Goal: Information Seeking & Learning: Learn about a topic

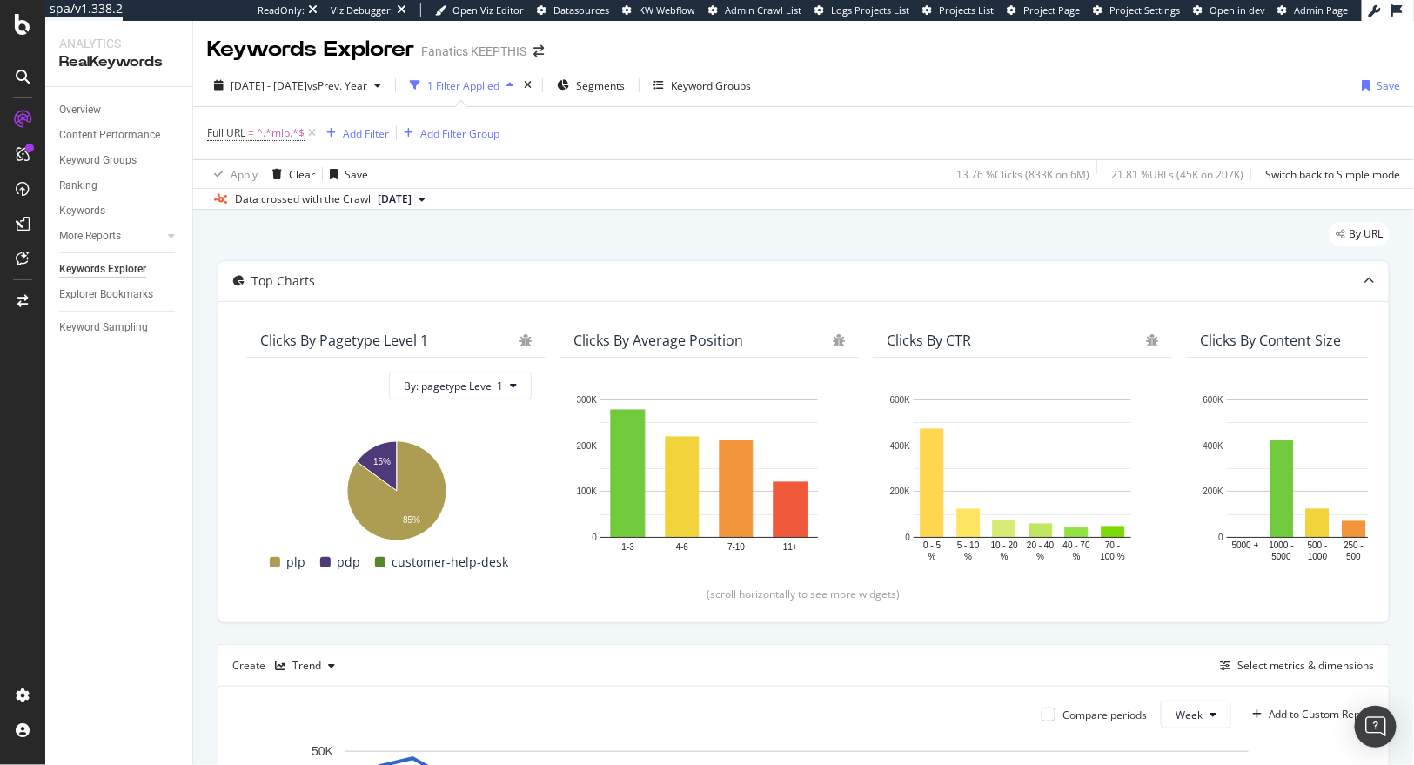
scroll to position [0, 1510]
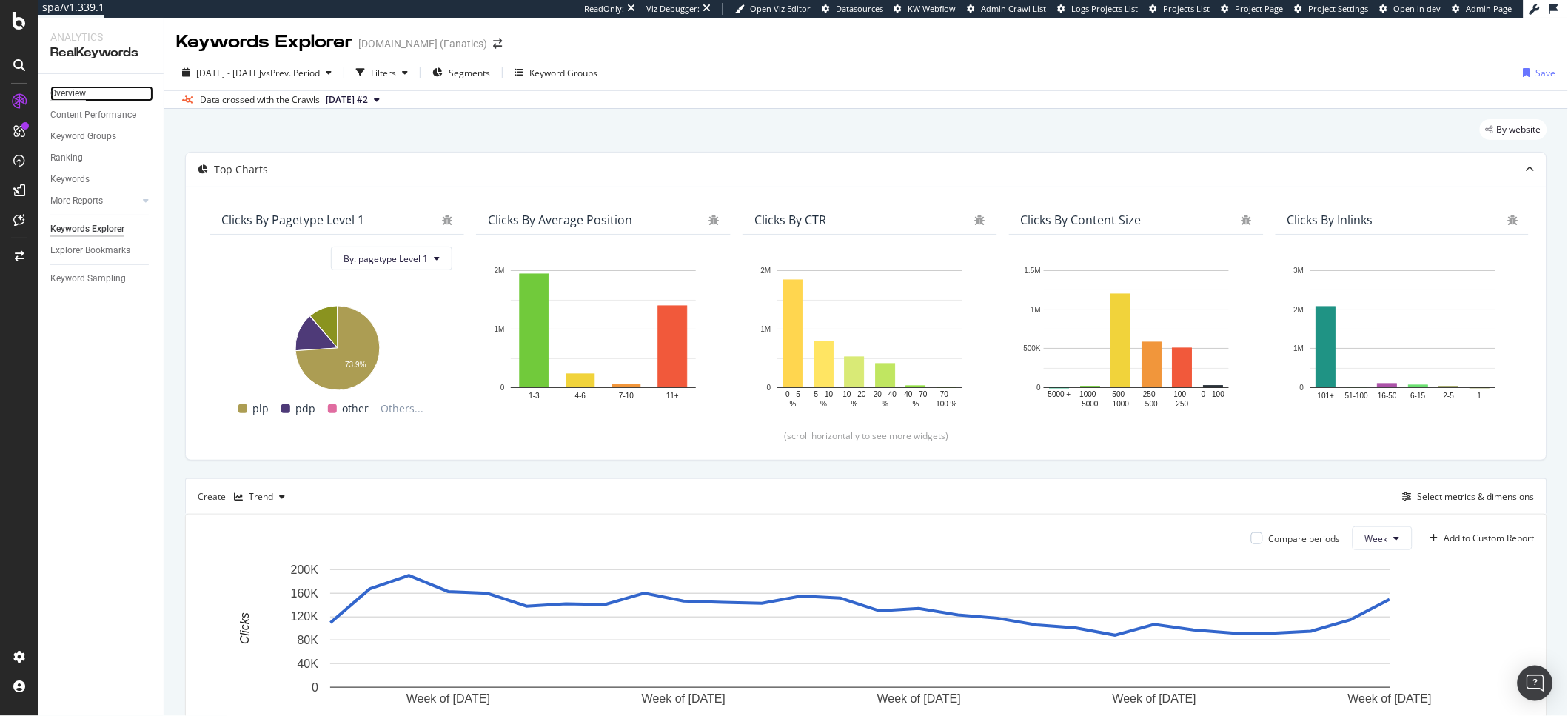
click at [88, 93] on link "Overview" at bounding box center [101, 94] width 103 height 15
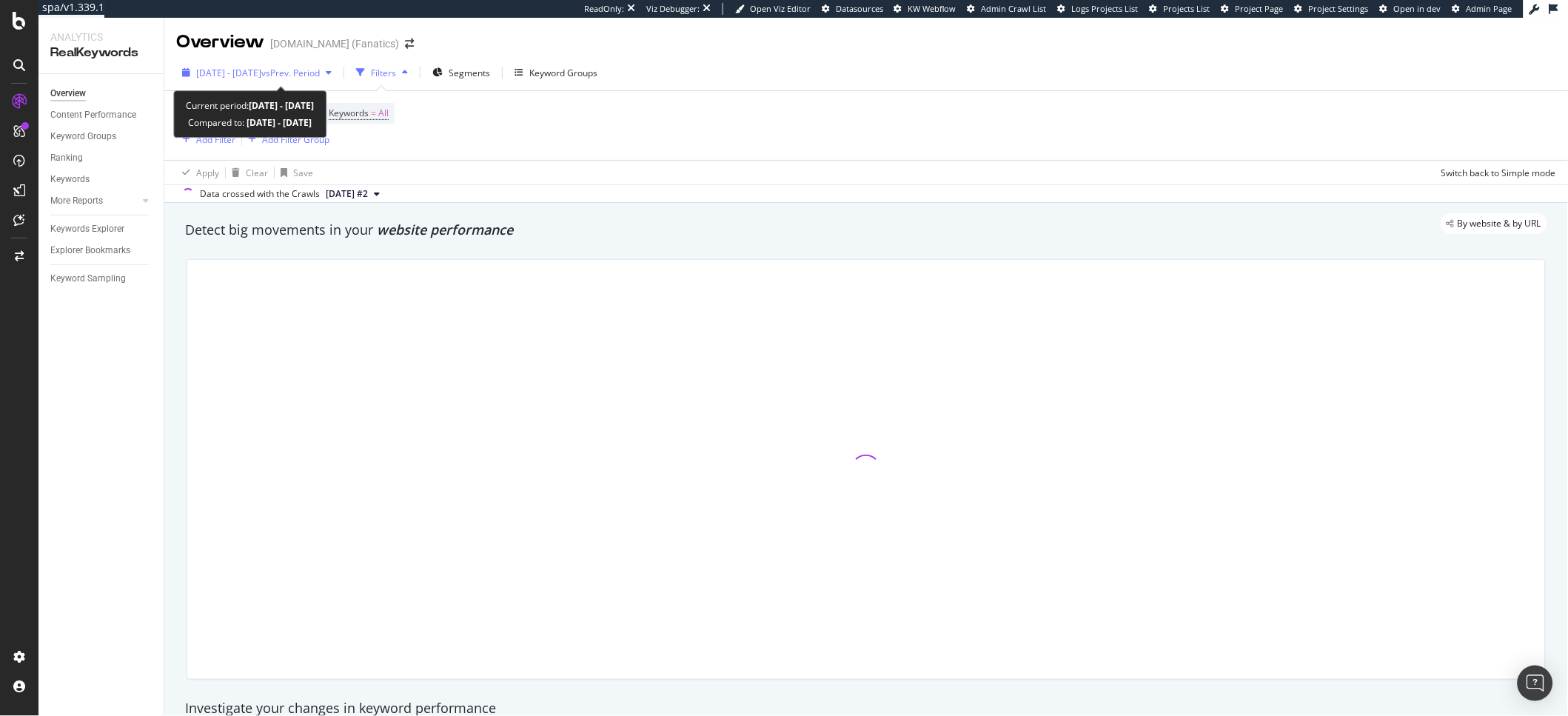
click at [239, 65] on div "2024 Mar. 18th - Sep. 29th vs Prev. Period" at bounding box center [257, 72] width 162 height 22
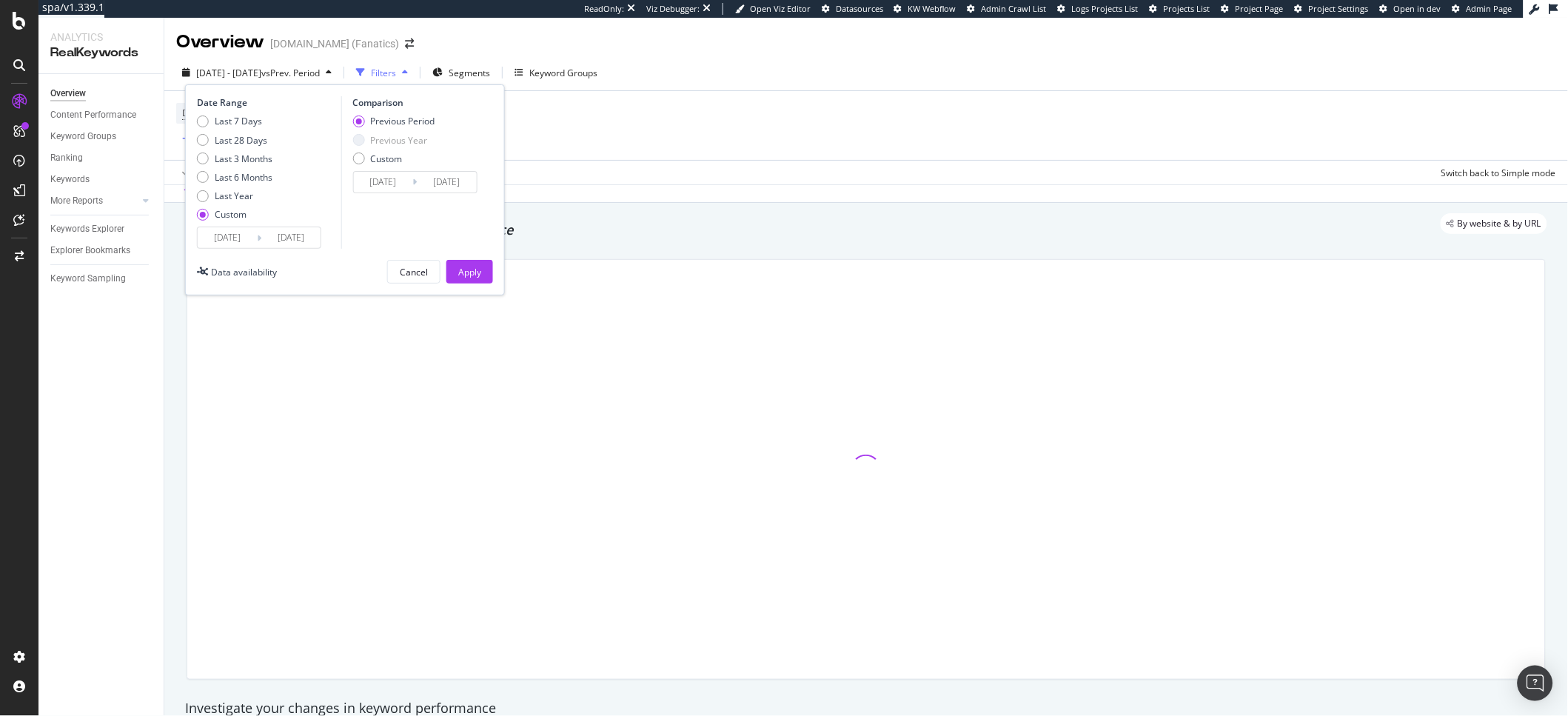
click at [236, 233] on input "2024/03/18" at bounding box center [227, 237] width 60 height 20
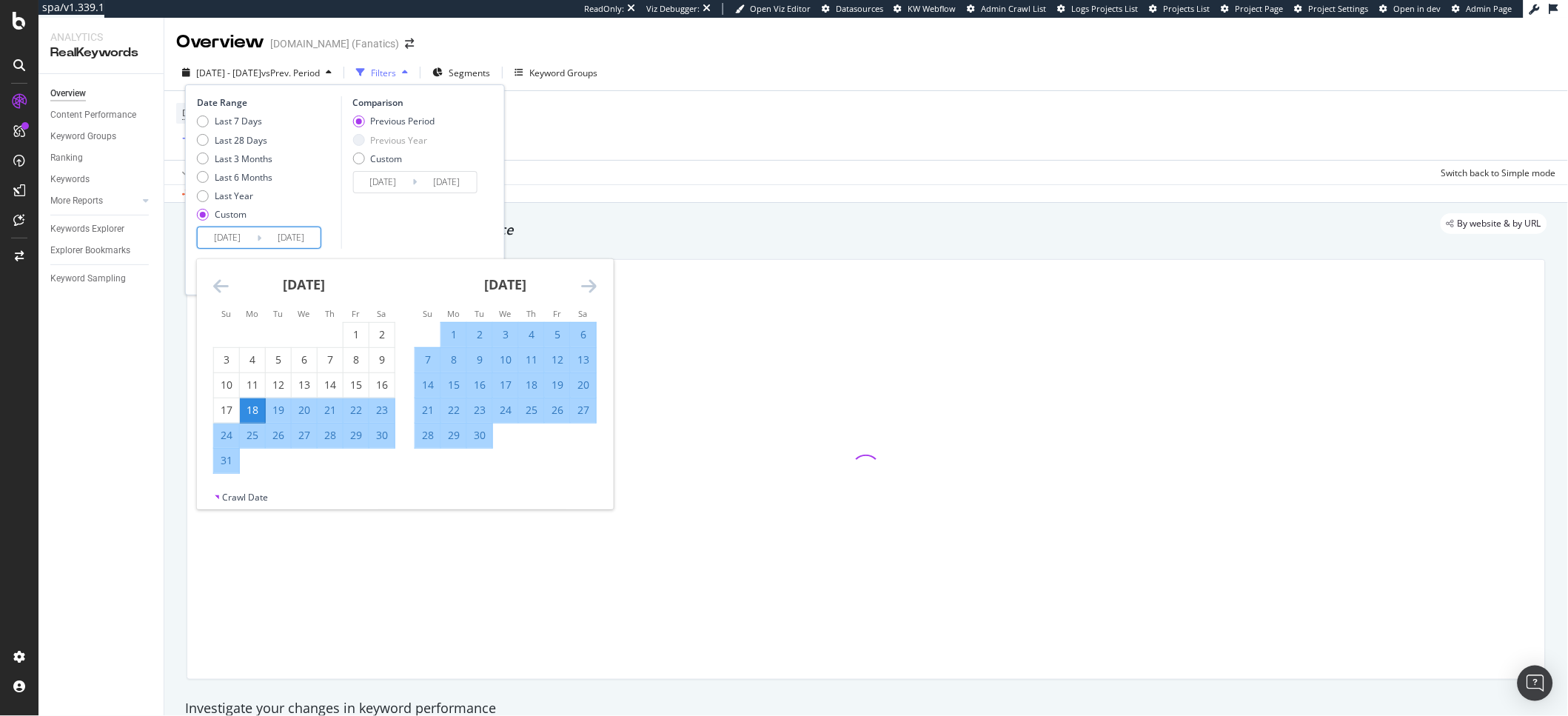
click at [592, 283] on icon "Move forward to switch to the next month." at bounding box center [588, 286] width 15 height 18
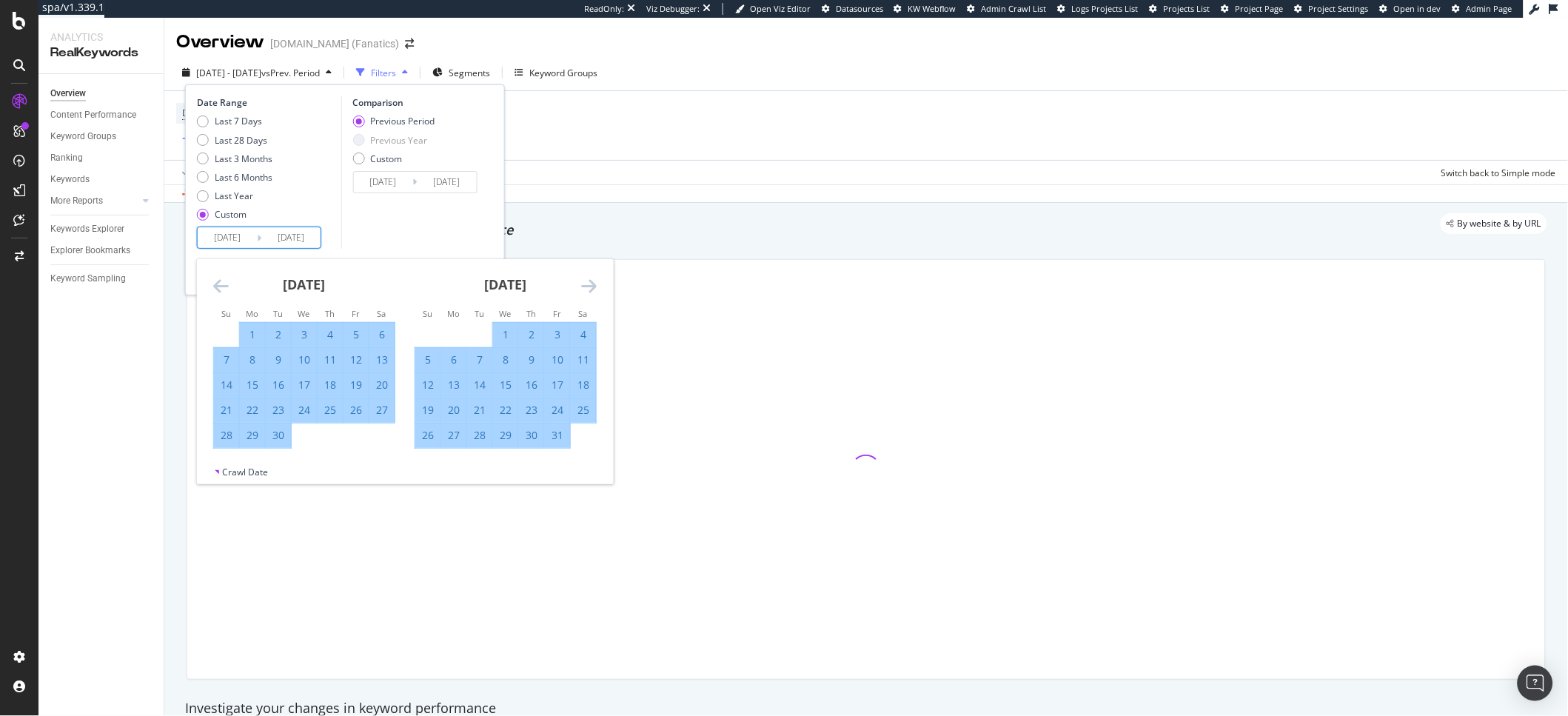
click at [592, 283] on icon "Move forward to switch to the next month." at bounding box center [588, 286] width 15 height 18
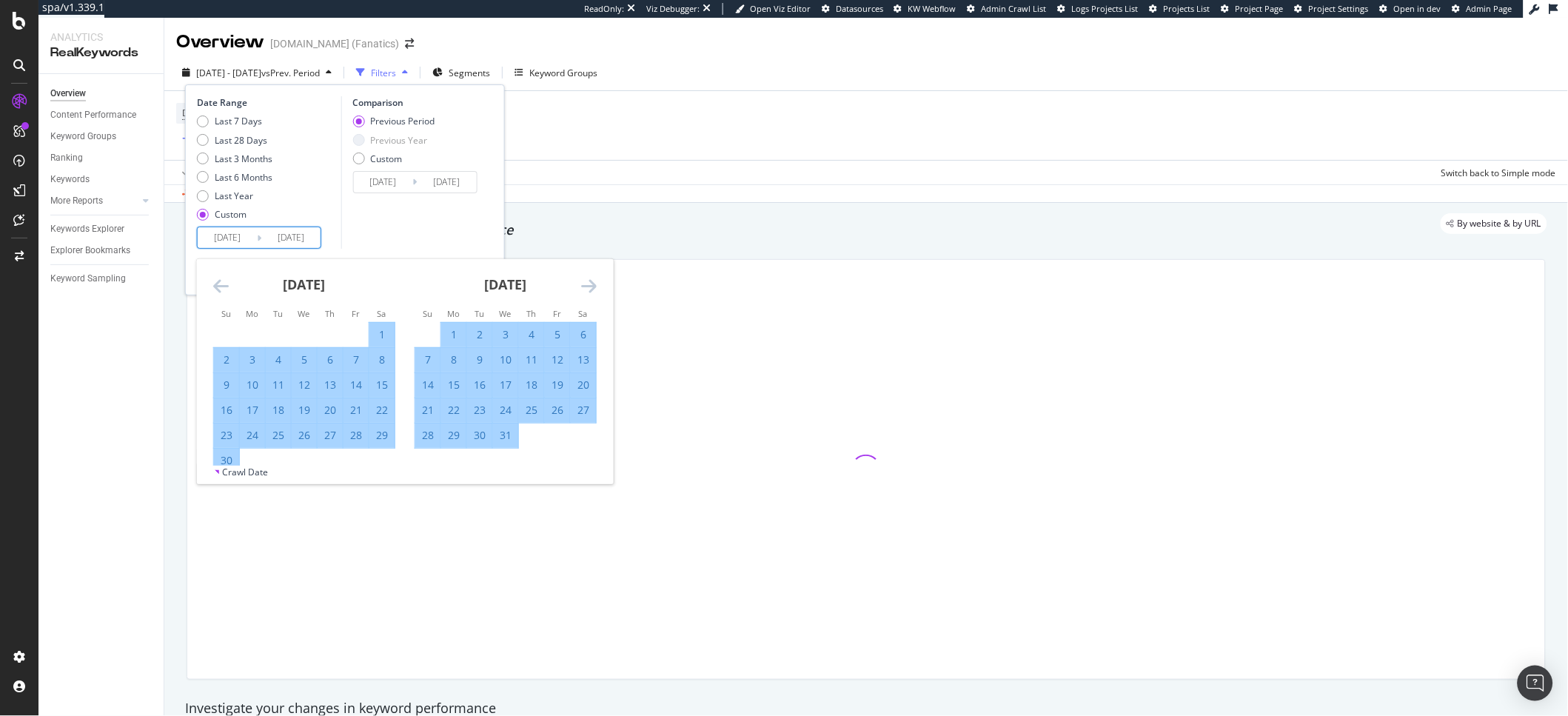
click at [592, 283] on icon "Move forward to switch to the next month." at bounding box center [588, 286] width 15 height 18
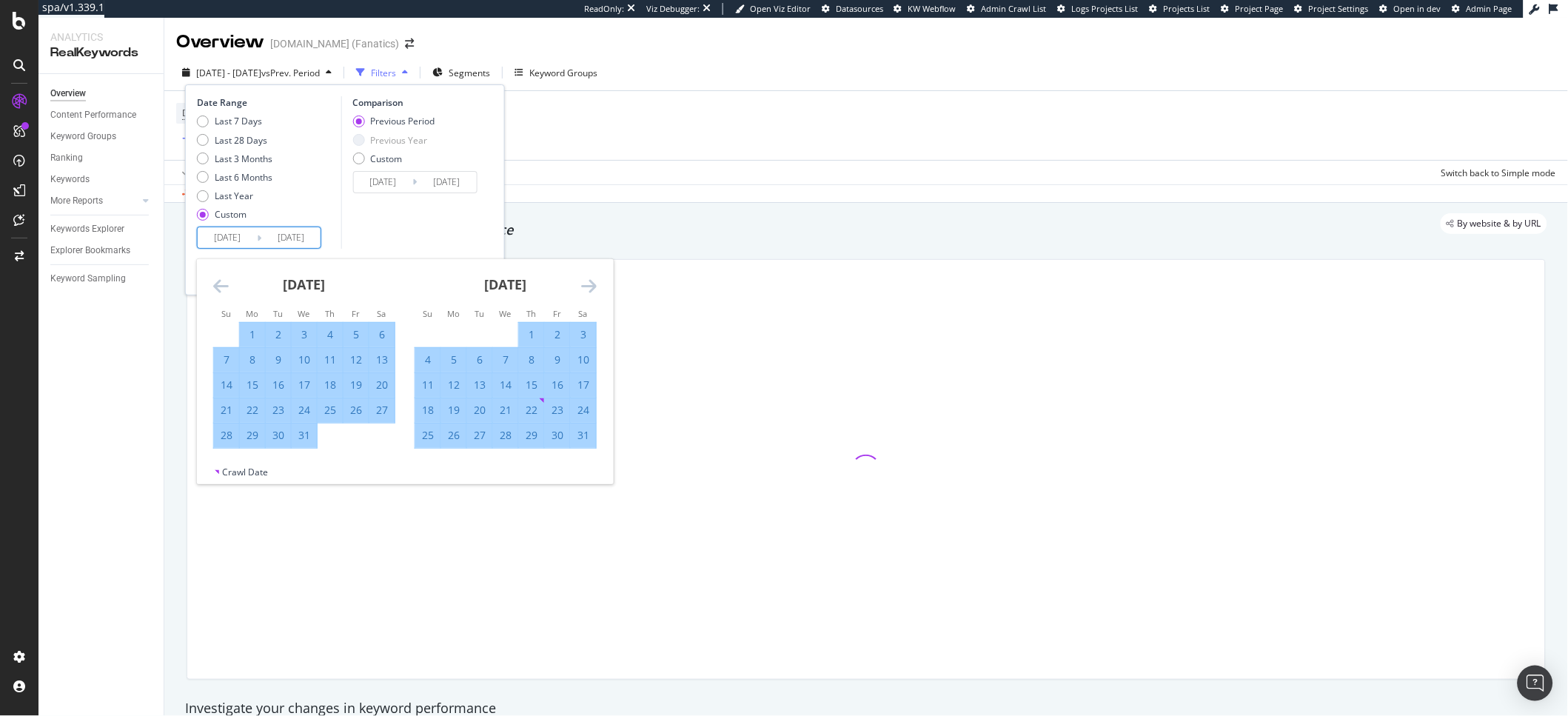
click at [592, 283] on icon "Move forward to switch to the next month." at bounding box center [588, 286] width 15 height 18
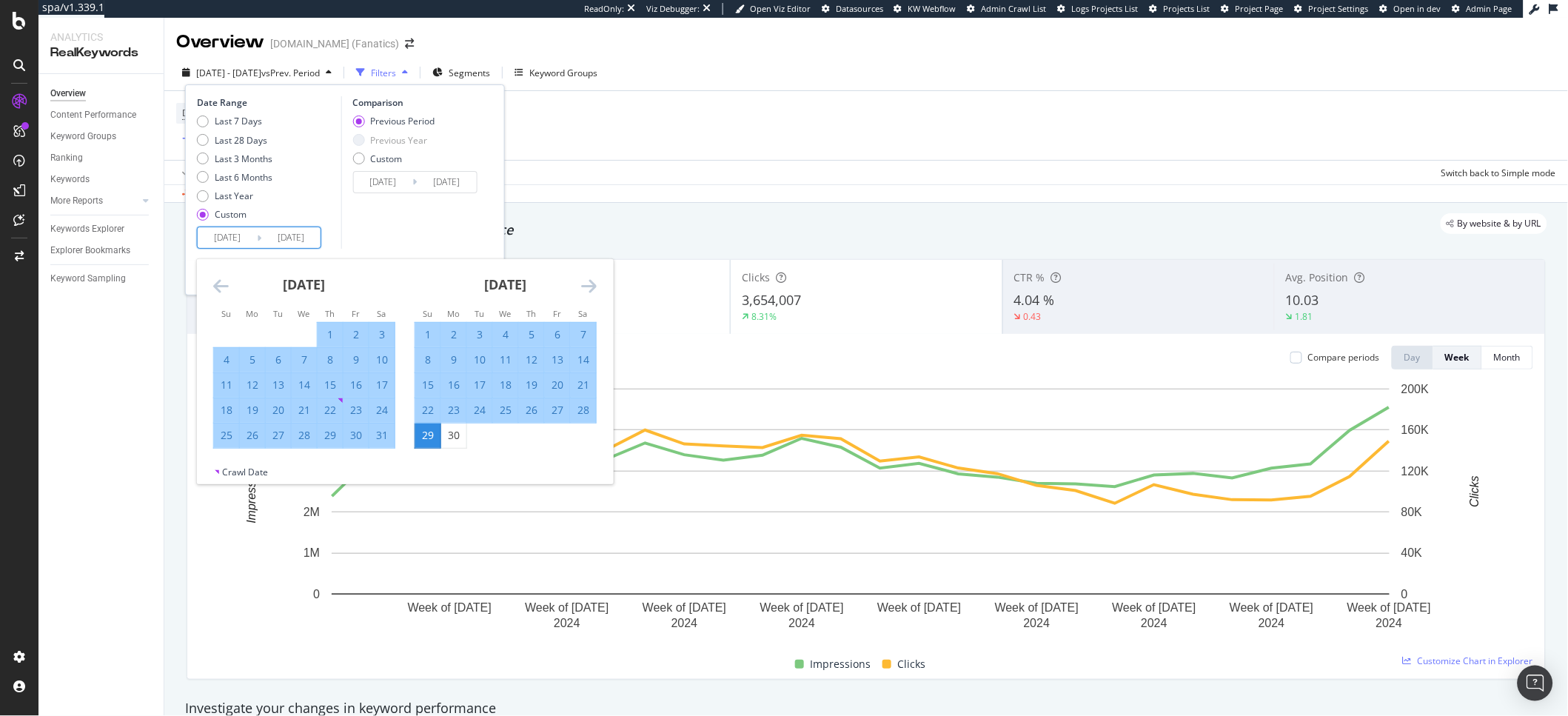
click at [592, 283] on icon "Move forward to switch to the next month." at bounding box center [588, 286] width 15 height 18
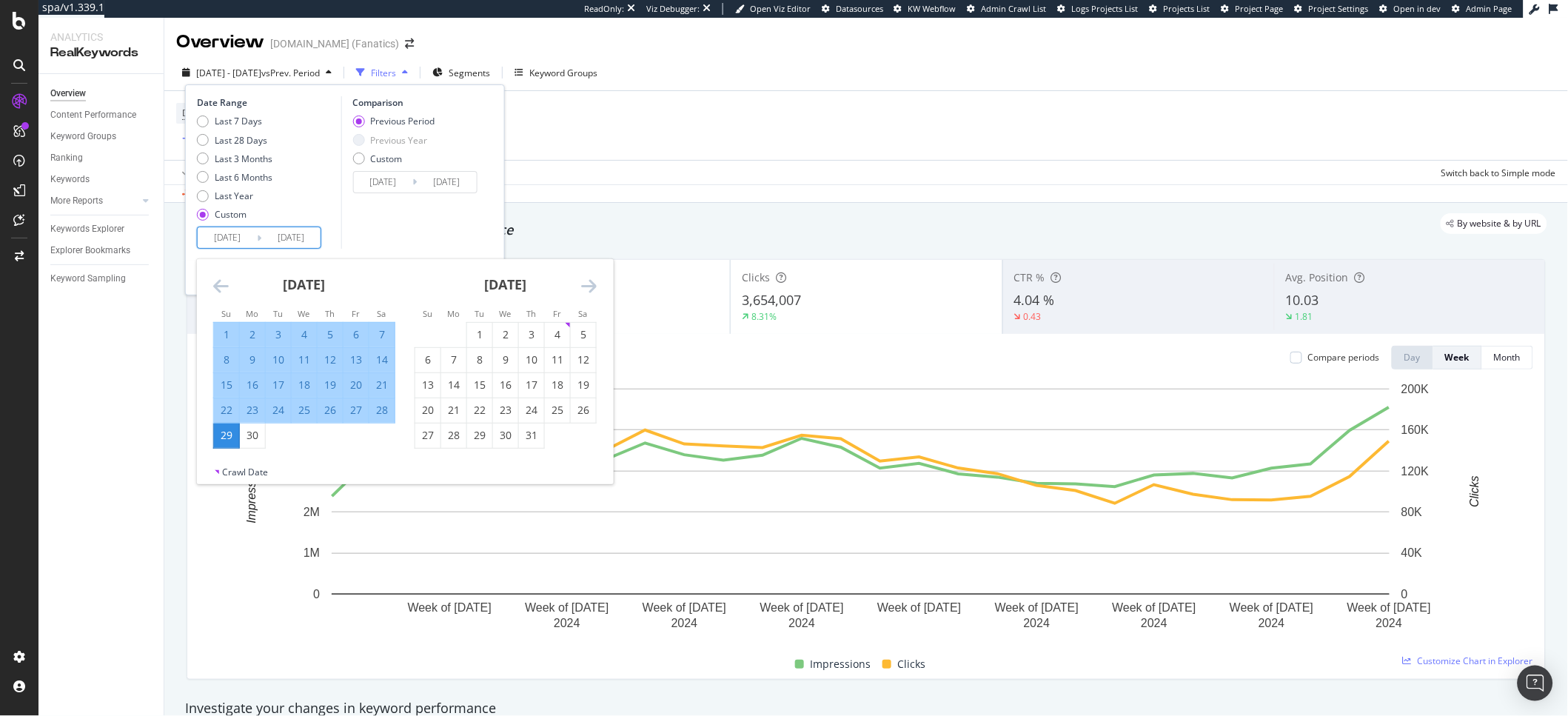
click at [592, 283] on icon "Move forward to switch to the next month." at bounding box center [588, 286] width 15 height 18
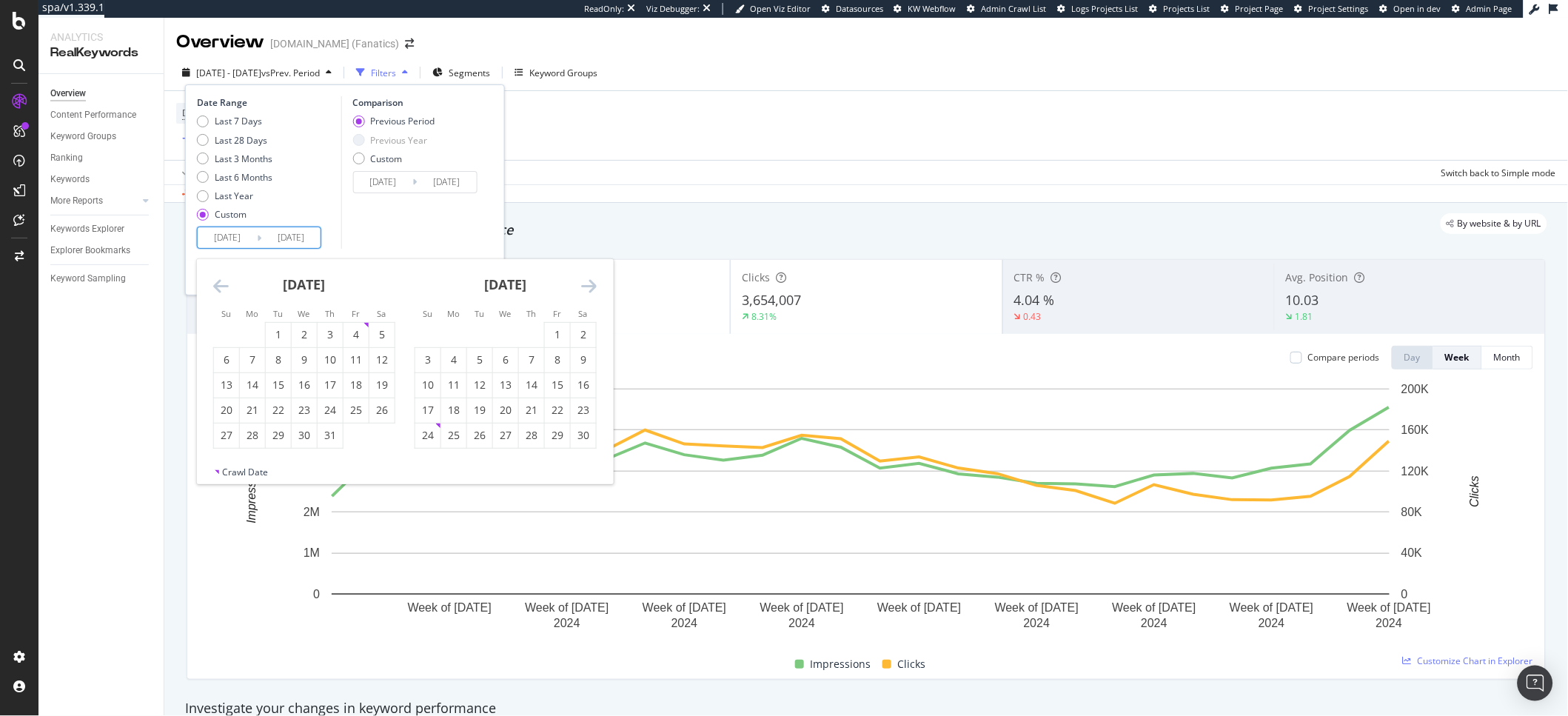
click at [592, 283] on icon "Move forward to switch to the next month." at bounding box center [588, 286] width 15 height 18
click at [215, 289] on icon "Move backward to switch to the previous month." at bounding box center [221, 286] width 15 height 18
click at [252, 440] on div "30" at bounding box center [253, 435] width 26 height 14
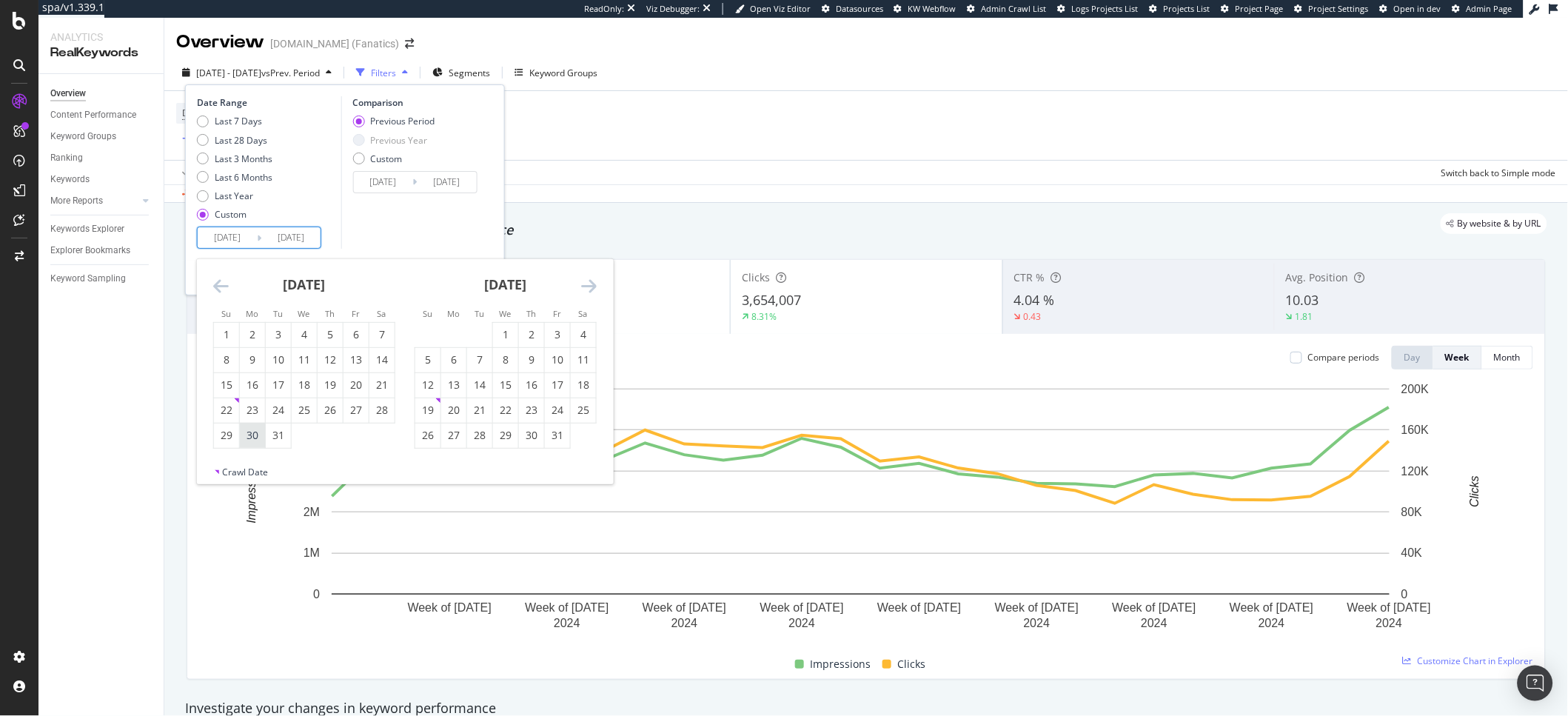
type input "2024/12/30"
click at [591, 283] on icon "Move forward to switch to the next month." at bounding box center [588, 286] width 15 height 18
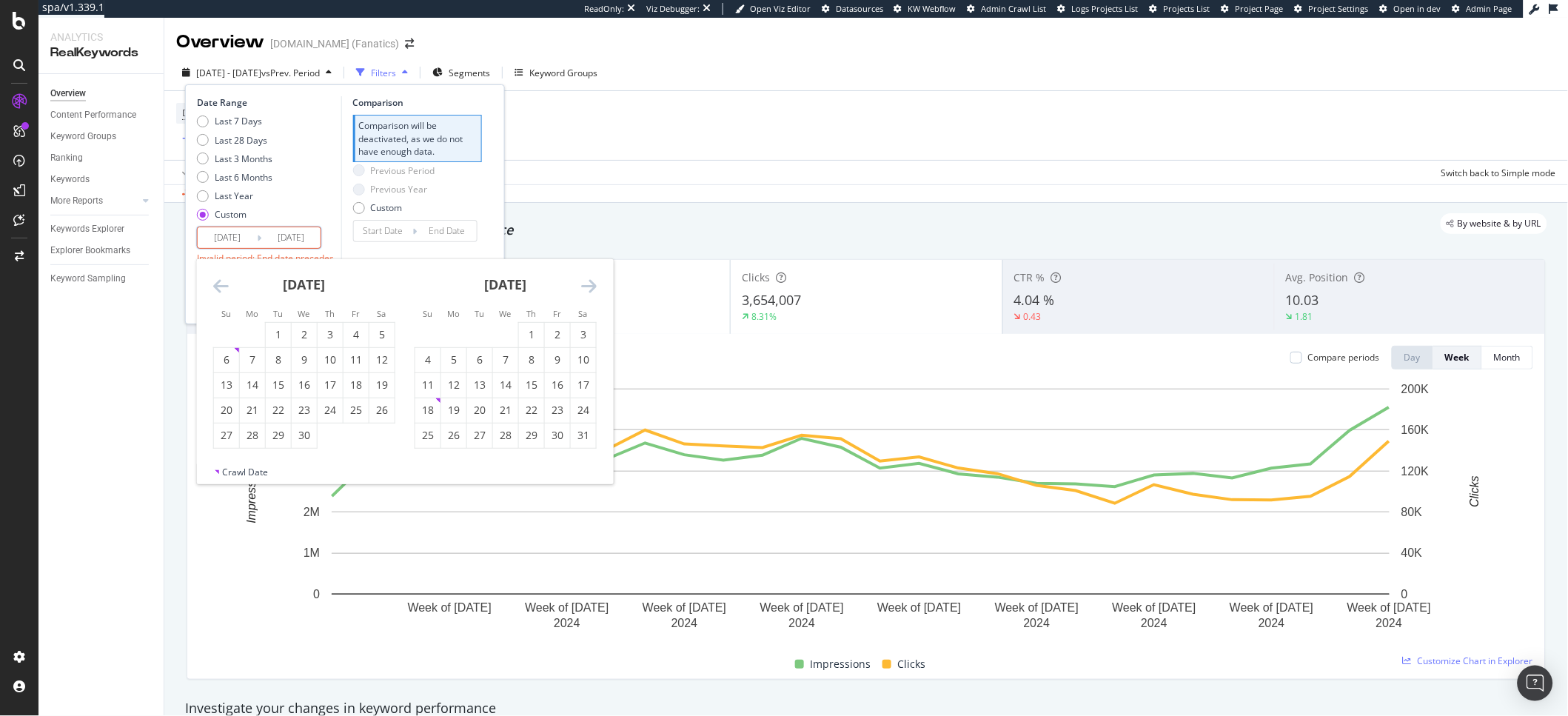
click at [591, 283] on icon "Move forward to switch to the next month." at bounding box center [588, 286] width 15 height 18
click at [431, 435] on div "28" at bounding box center [428, 435] width 26 height 14
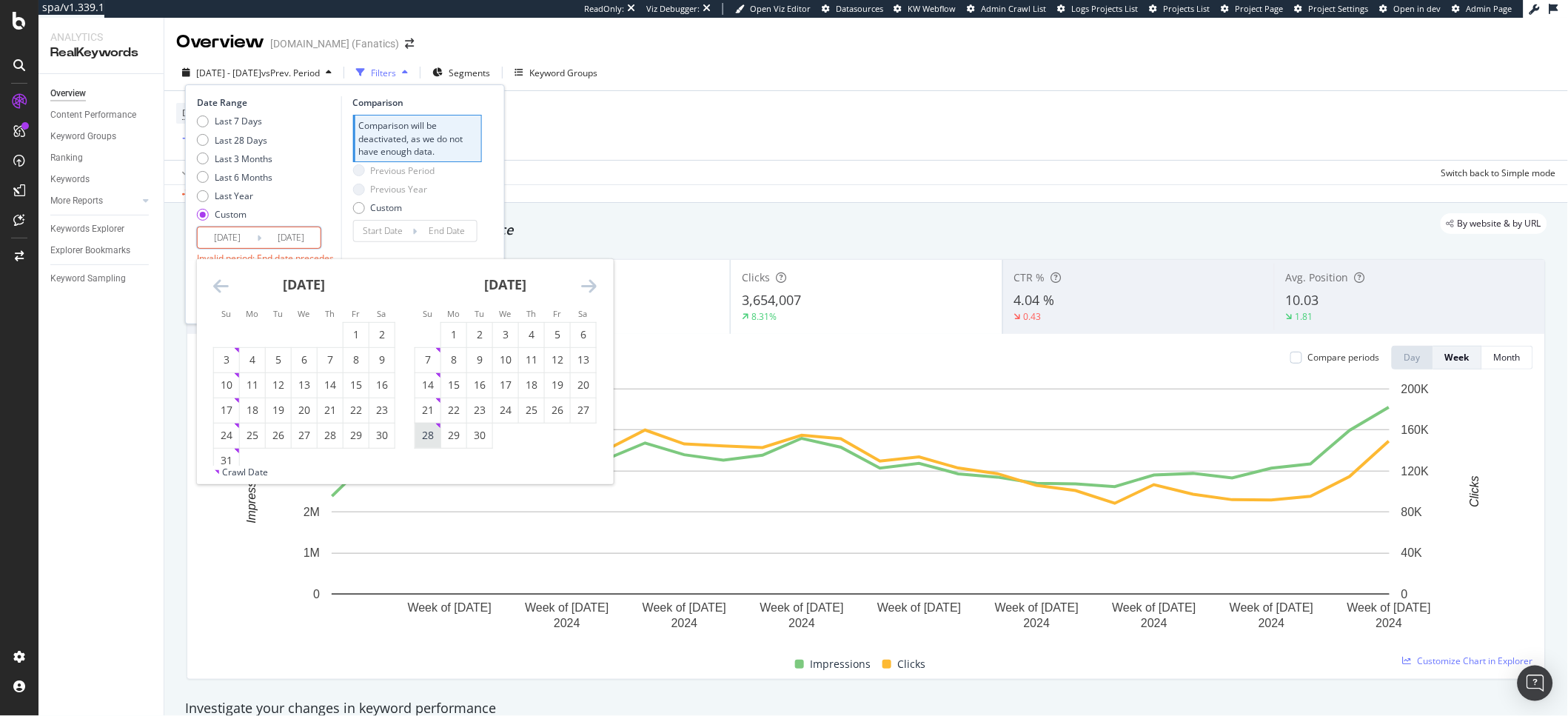
type input "2025/09/28"
type input "2024/03/31"
type input "2024/12/29"
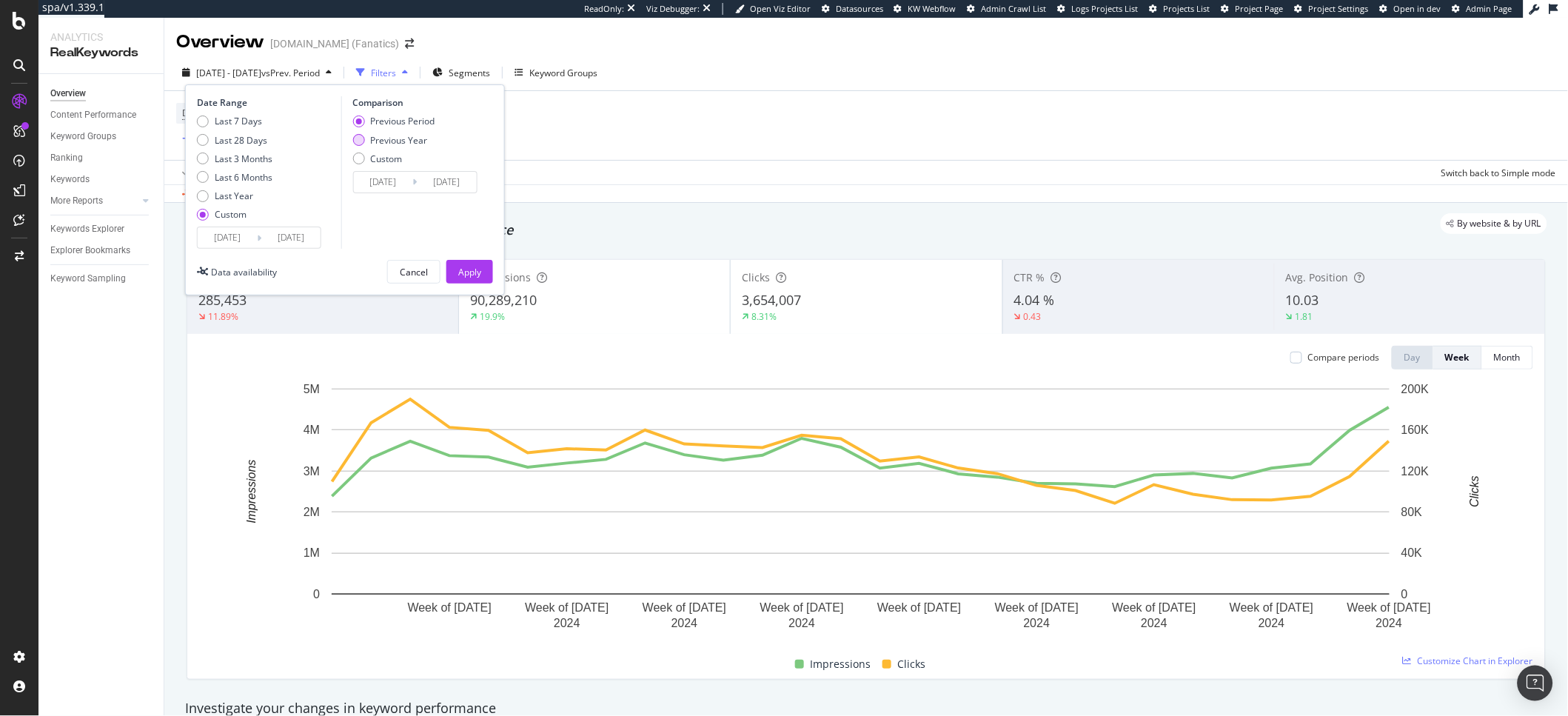
click at [405, 134] on div "Previous Year" at bounding box center [398, 140] width 57 height 13
type input "2024/01/01"
type input "2024/09/29"
click at [480, 281] on div "Apply" at bounding box center [469, 271] width 23 height 22
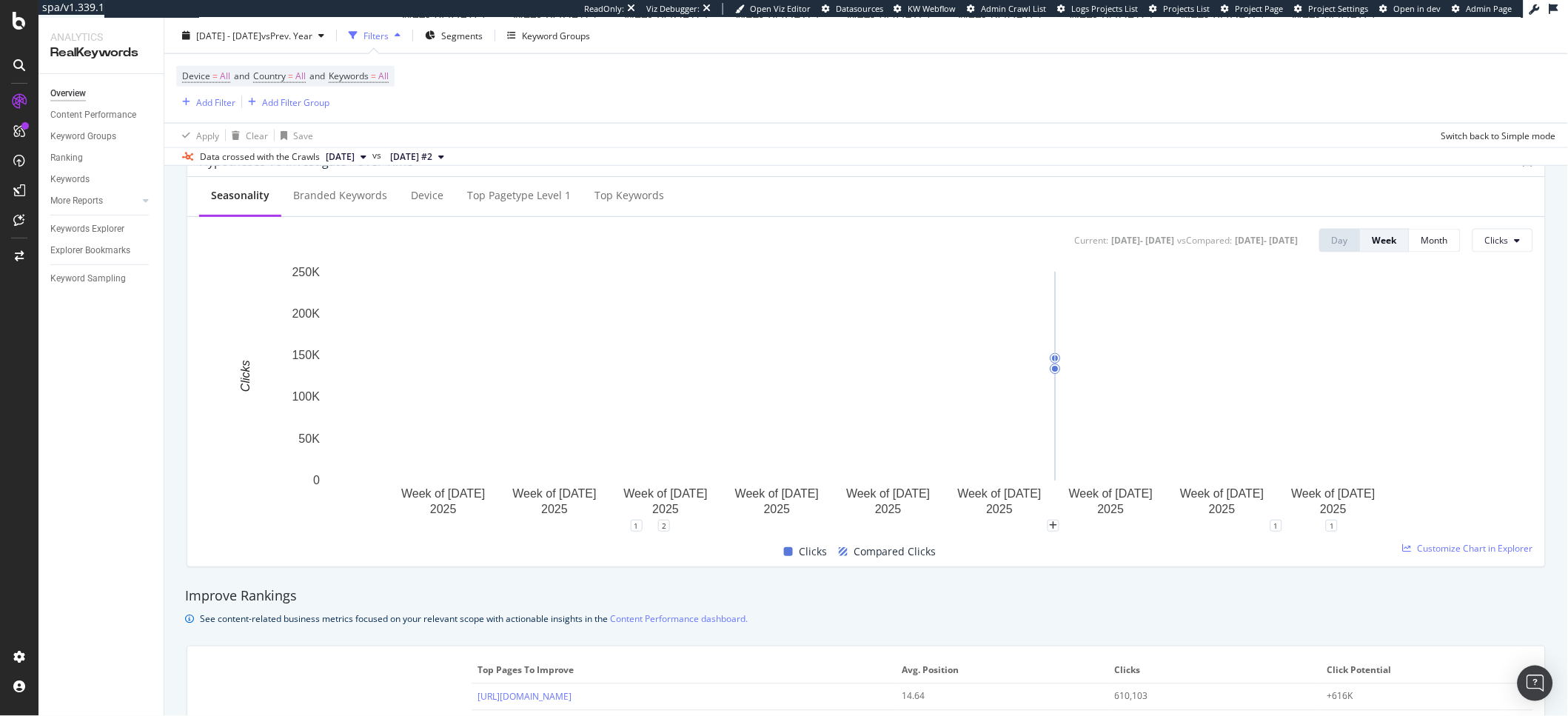
scroll to position [600, 0]
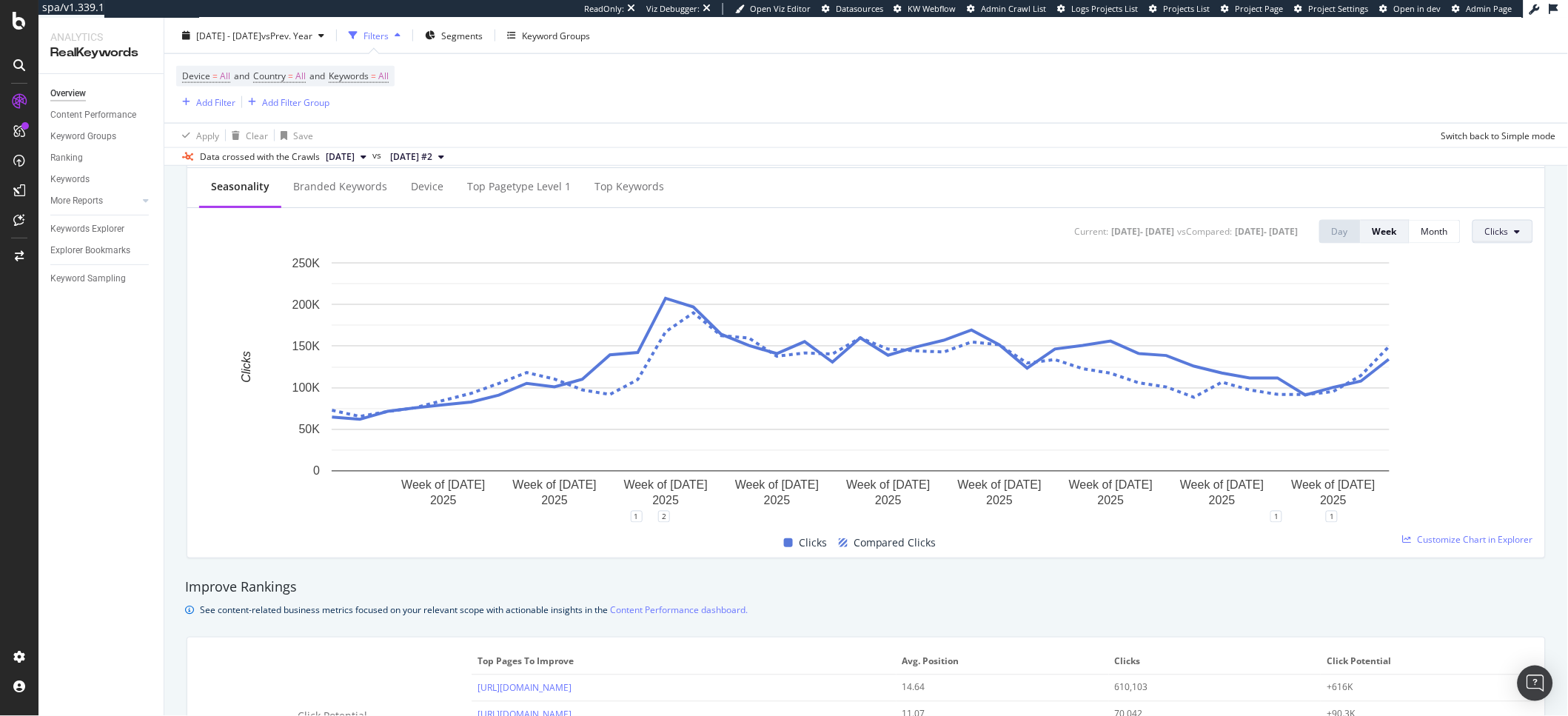
click at [1202, 234] on span "Clicks" at bounding box center [1497, 231] width 24 height 13
click at [1202, 298] on div "Impressions" at bounding box center [1508, 288] width 94 height 21
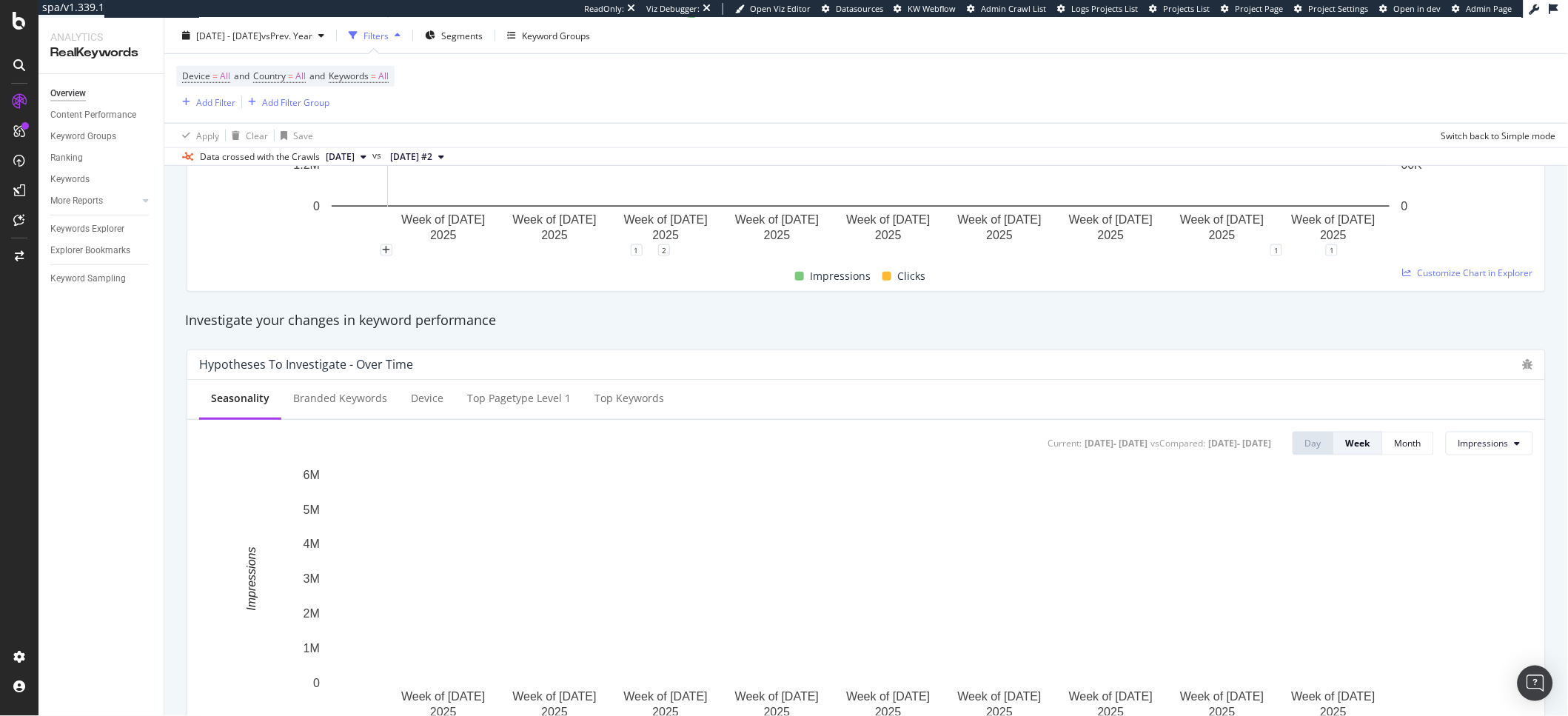
scroll to position [471, 0]
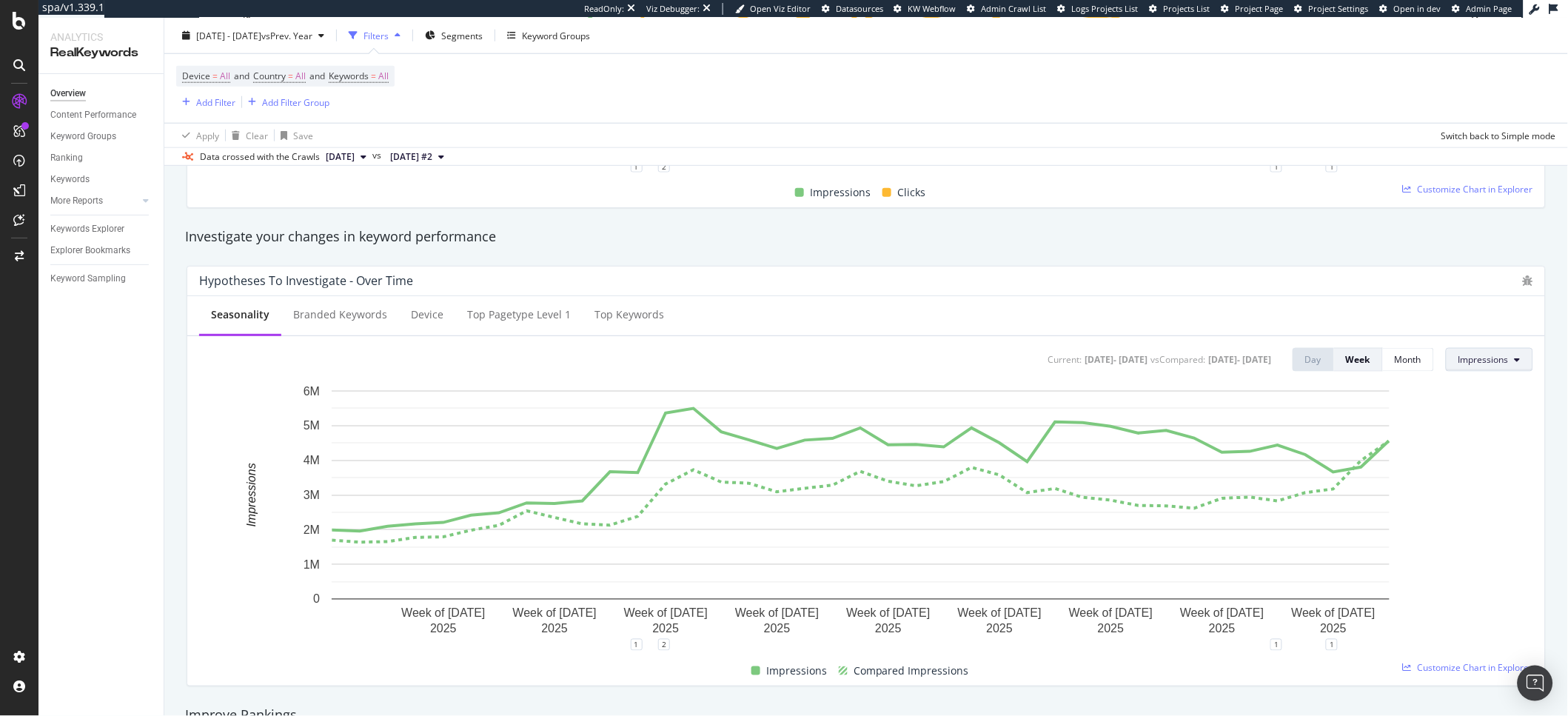
click at [1202, 348] on button "Impressions" at bounding box center [1489, 360] width 88 height 24
click at [1202, 568] on rect "A chart." at bounding box center [860, 514] width 1322 height 261
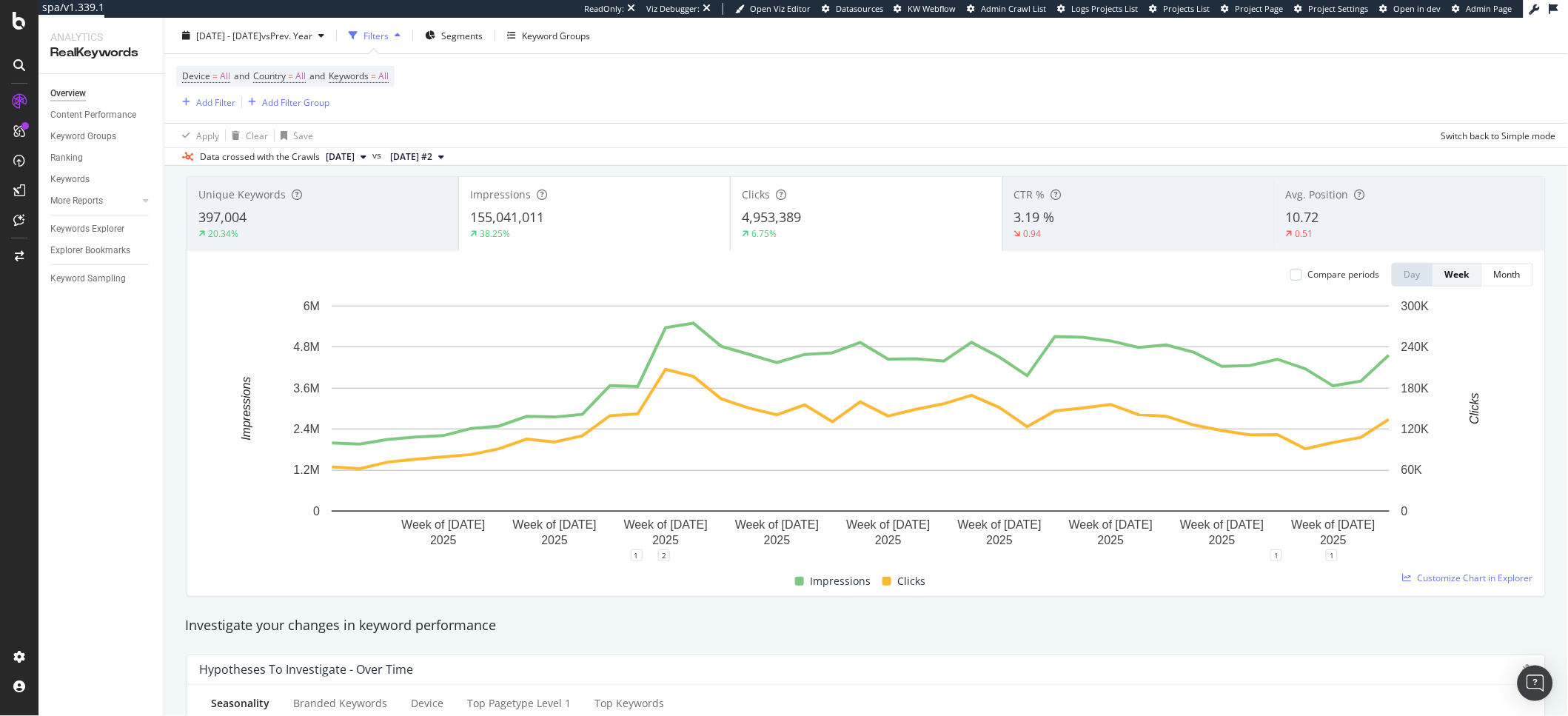
scroll to position [0, 0]
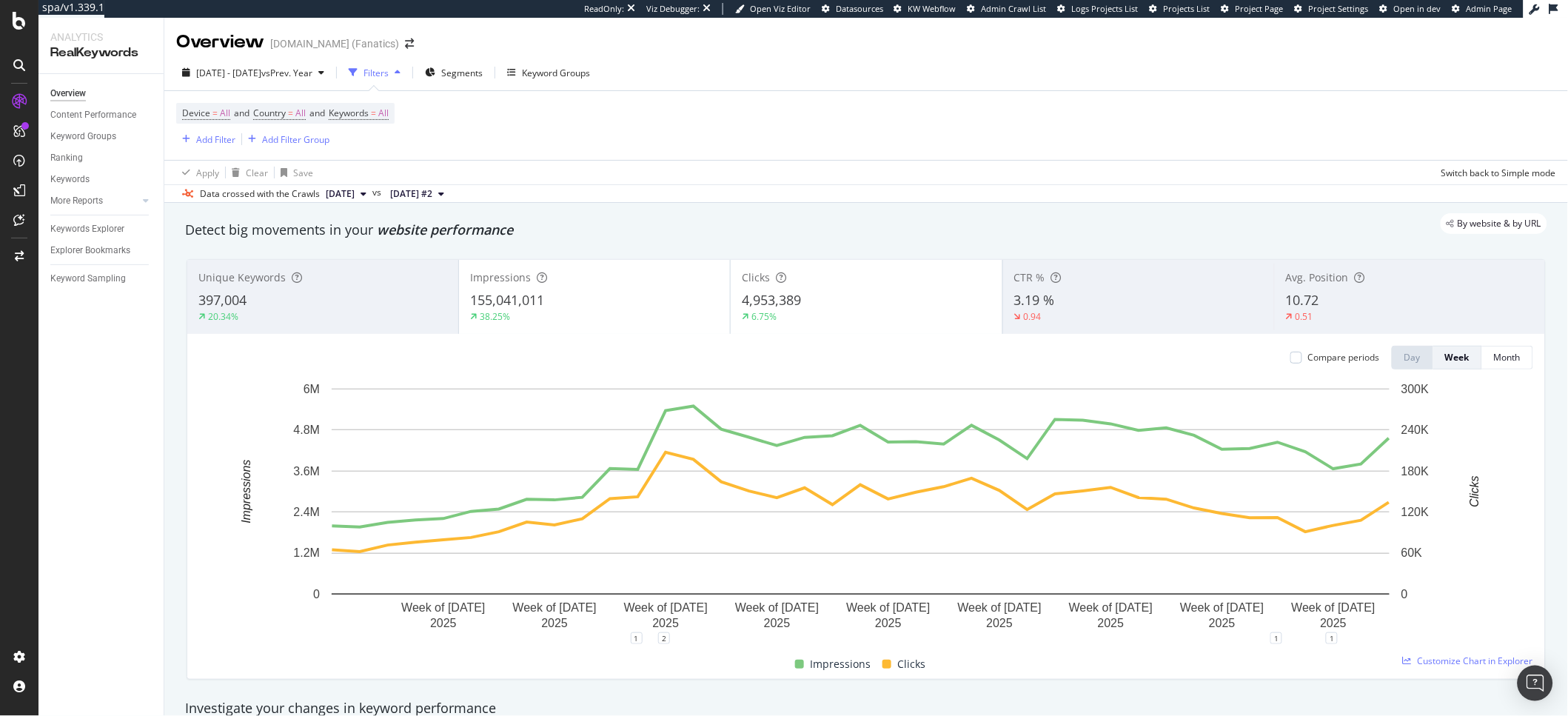
click at [397, 294] on div "397,004" at bounding box center [322, 300] width 248 height 20
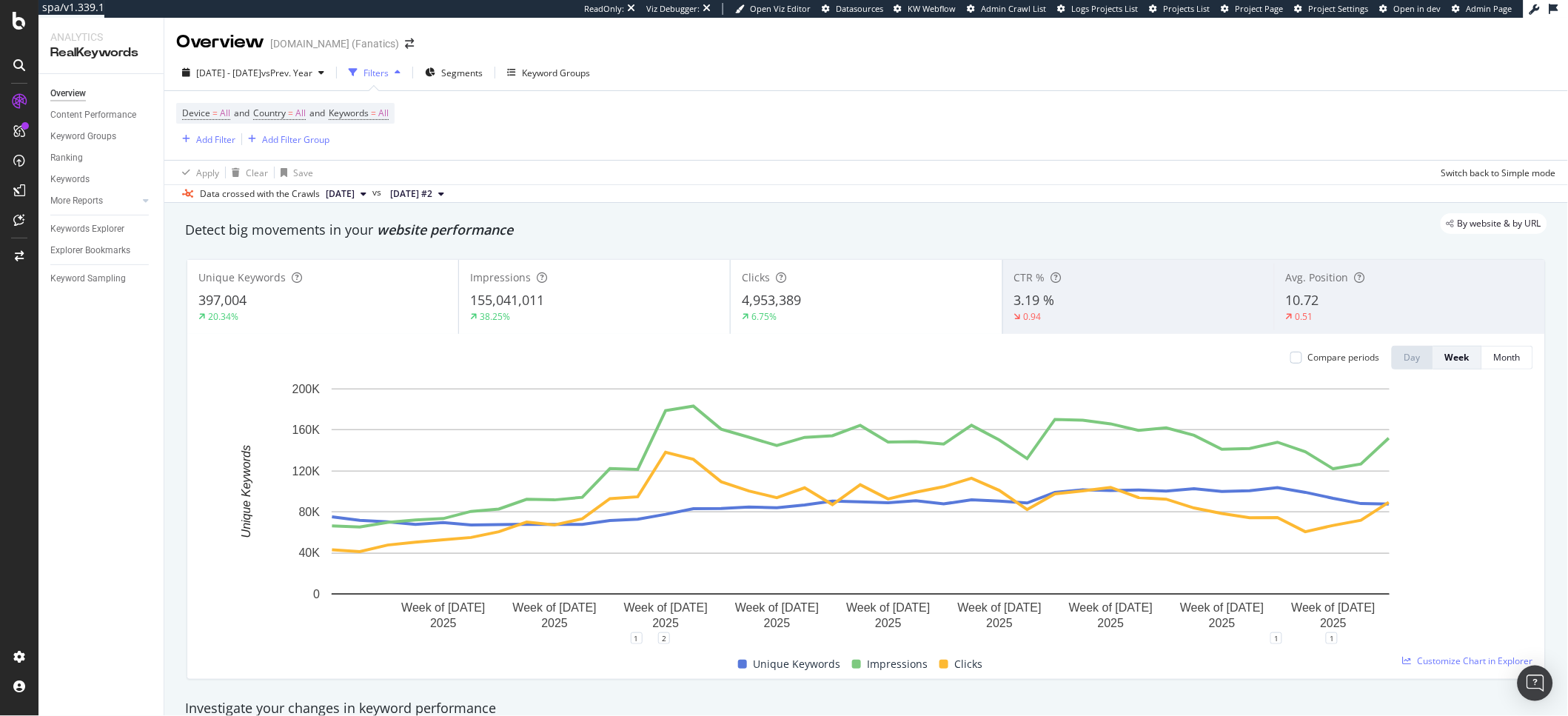
click at [582, 297] on div "155,041,011" at bounding box center [594, 300] width 248 height 20
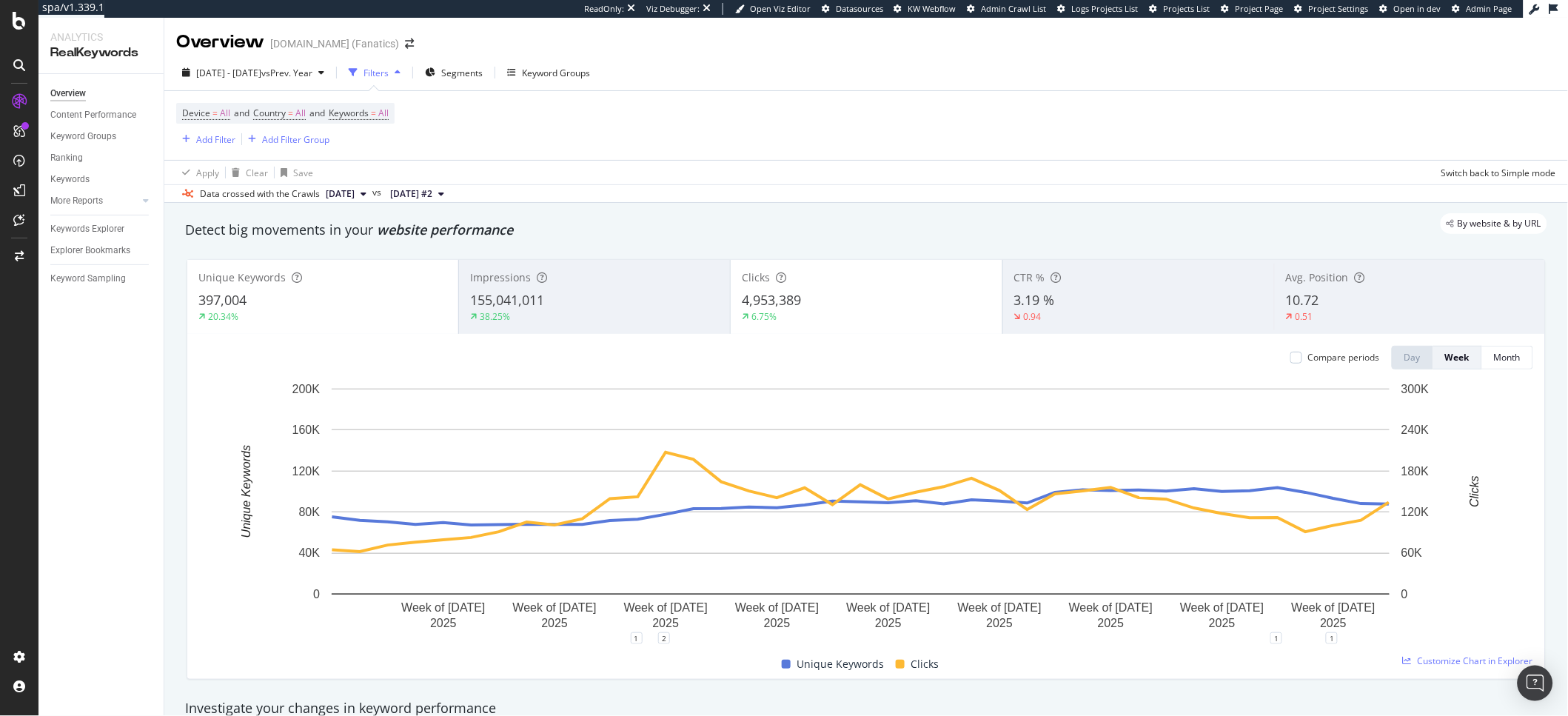
click at [811, 307] on div "4,953,389" at bounding box center [866, 300] width 248 height 20
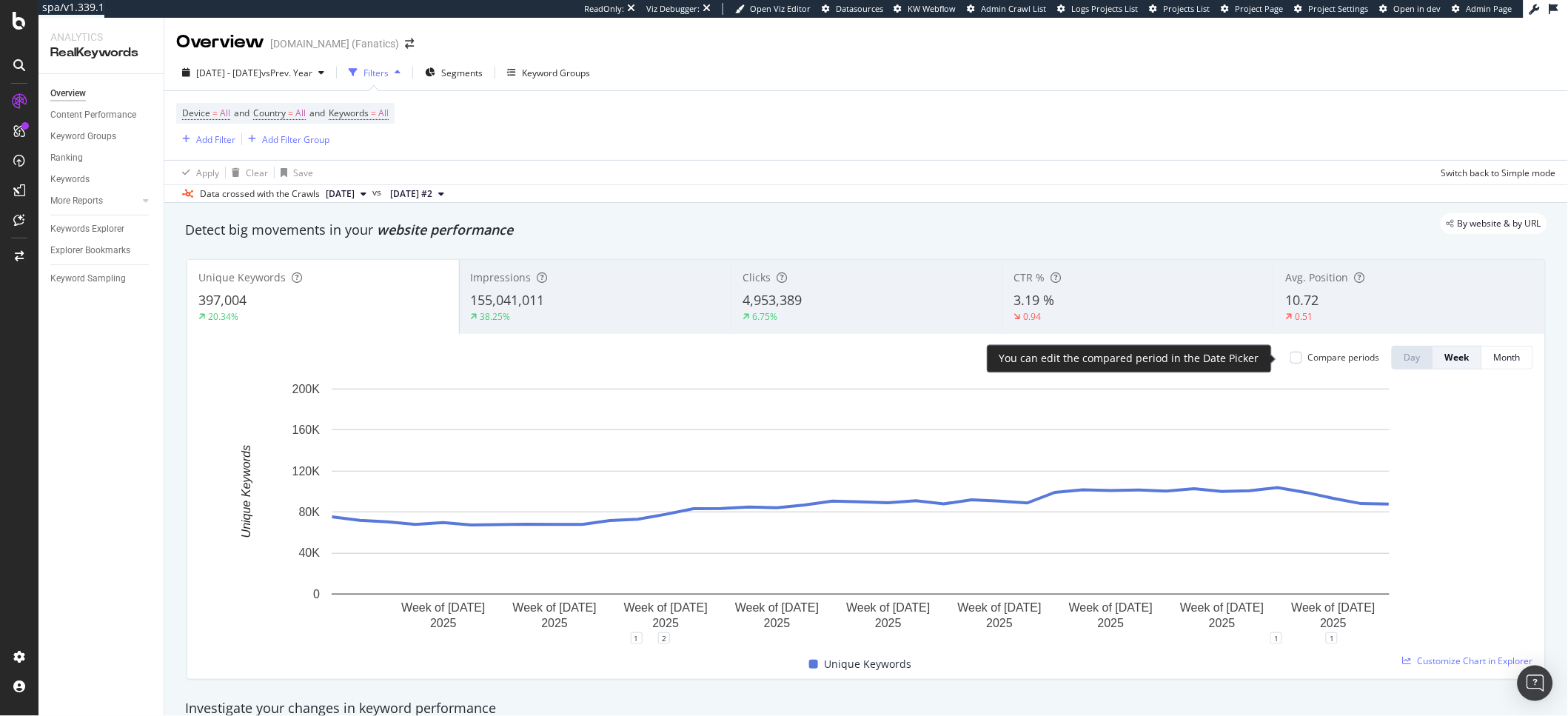
click at [1202, 363] on div "Compare periods Day Week Month" at bounding box center [1405, 357] width 254 height 24
click at [1202, 360] on div at bounding box center [1296, 357] width 12 height 12
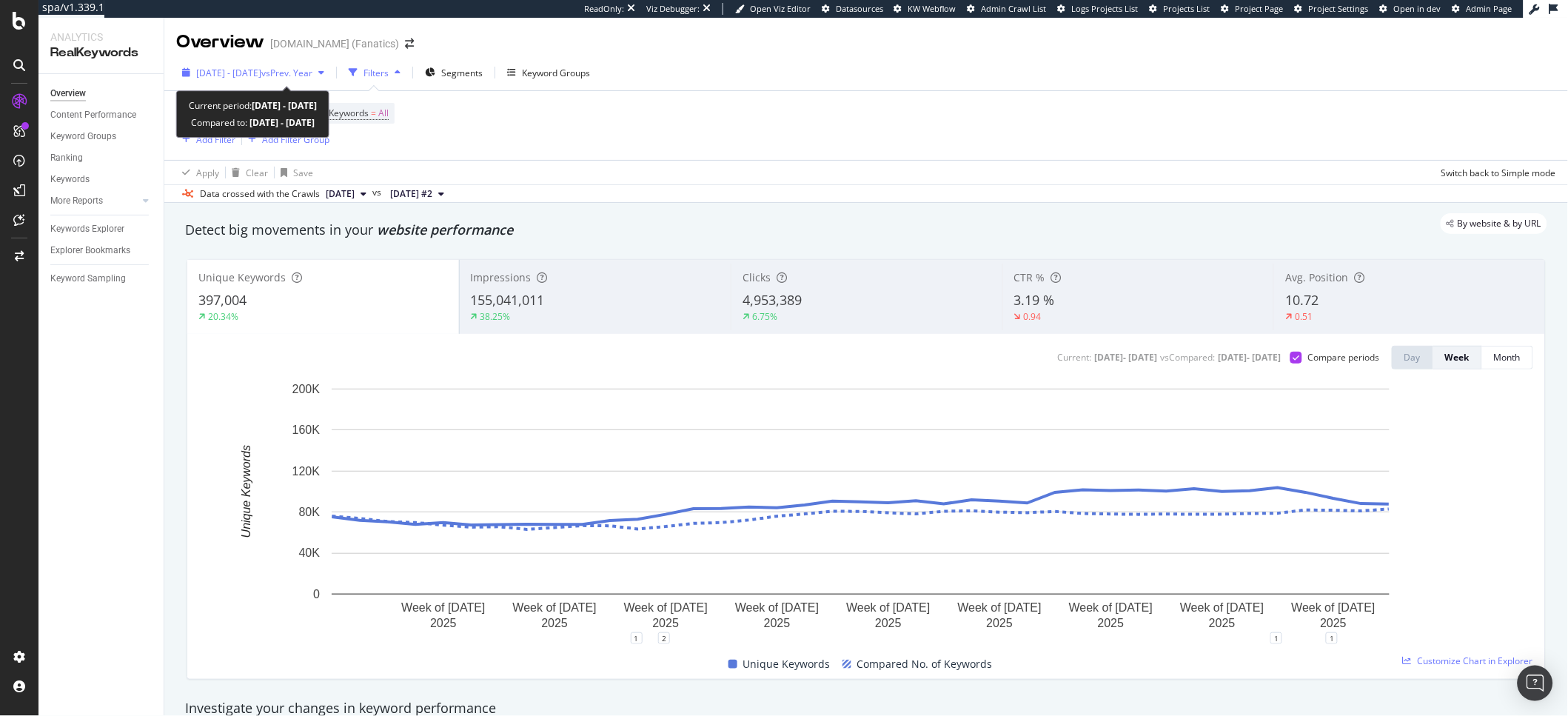
click at [226, 71] on span "2024 Dec. 30th - 2025 Sep. 28th" at bounding box center [229, 72] width 65 height 13
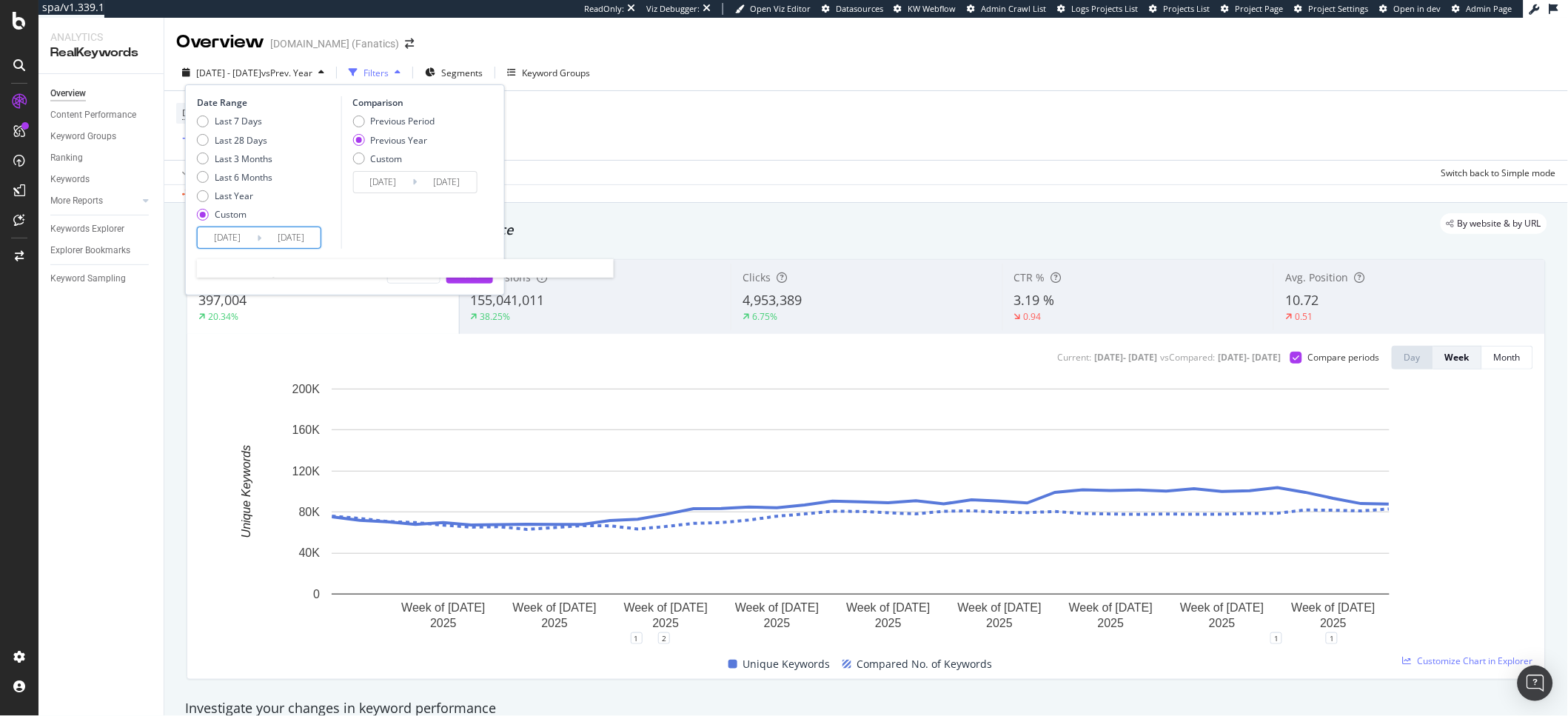
click at [231, 244] on input "2024/12/30" at bounding box center [227, 237] width 60 height 20
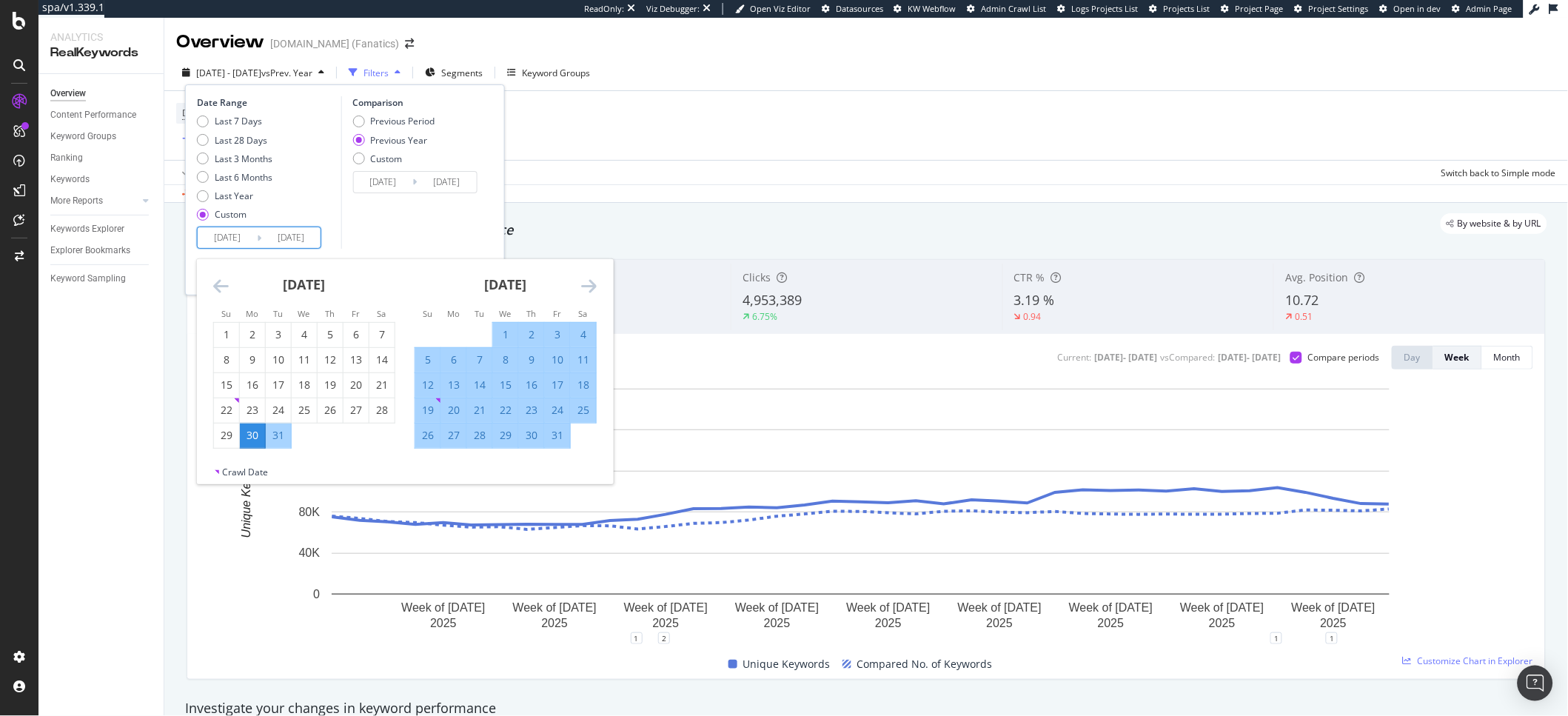
click at [231, 244] on input "2024/12/30" at bounding box center [227, 237] width 60 height 20
click at [841, 172] on div "Apply Clear Save Switch back to Simple mode" at bounding box center [866, 172] width 1403 height 25
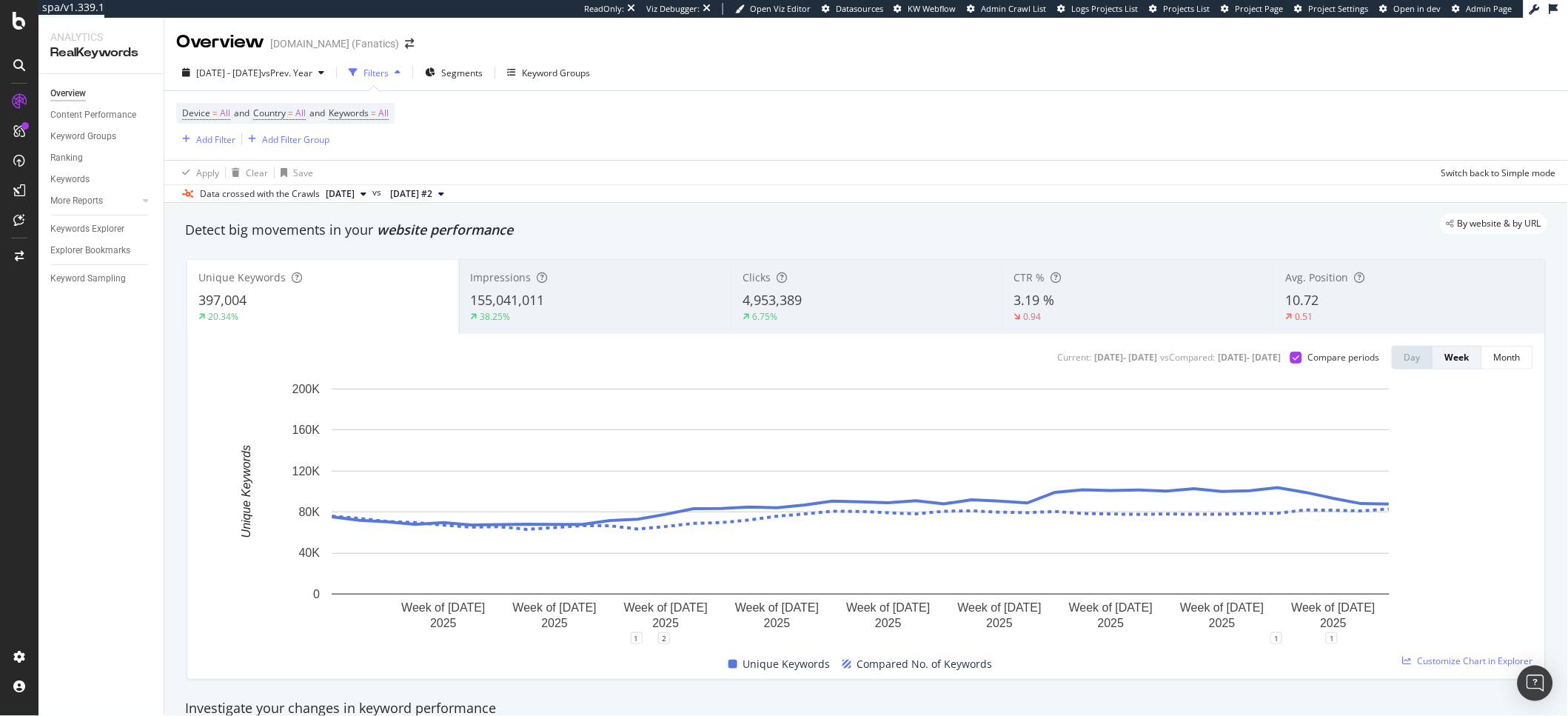
click at [610, 308] on div "155,041,011" at bounding box center [595, 300] width 249 height 20
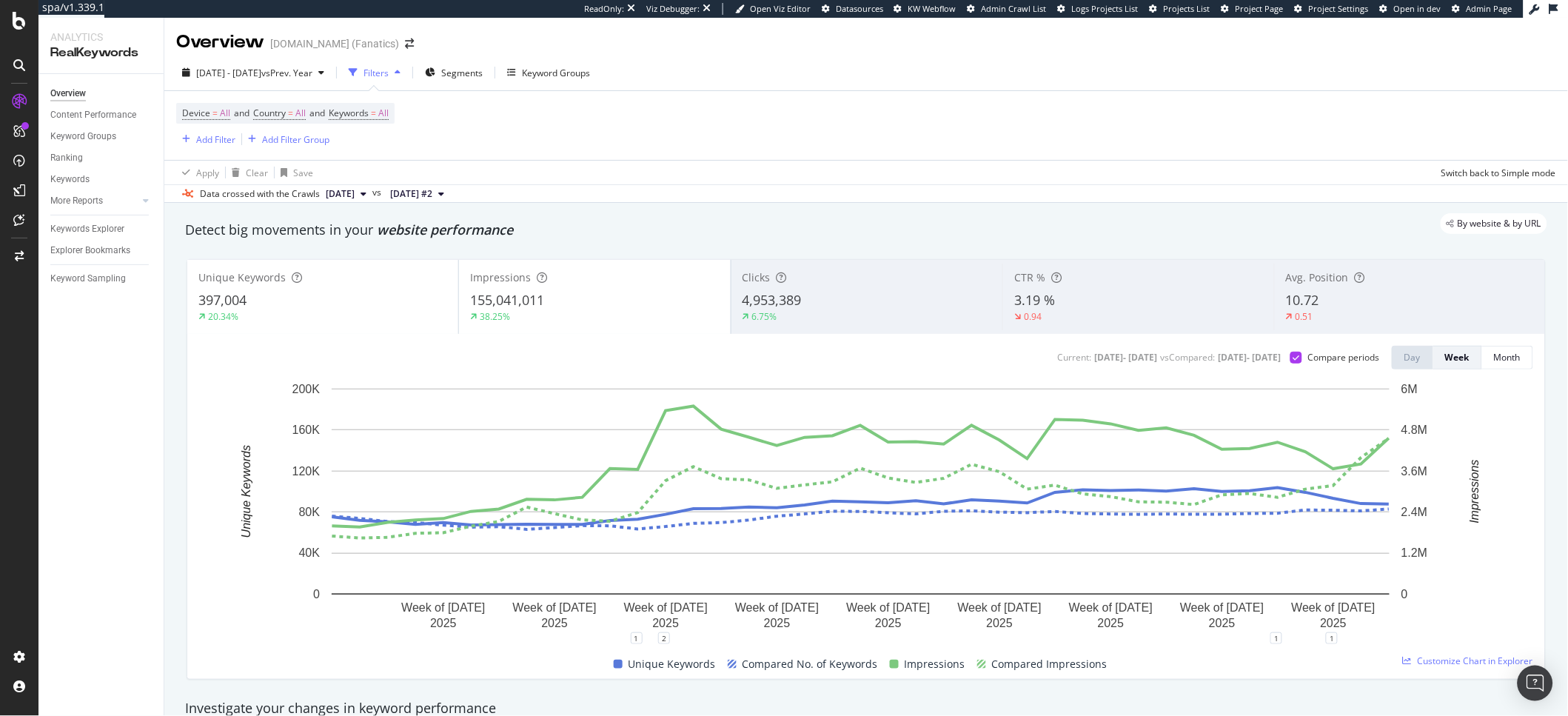
click at [393, 311] on div "20.34%" at bounding box center [322, 317] width 248 height 14
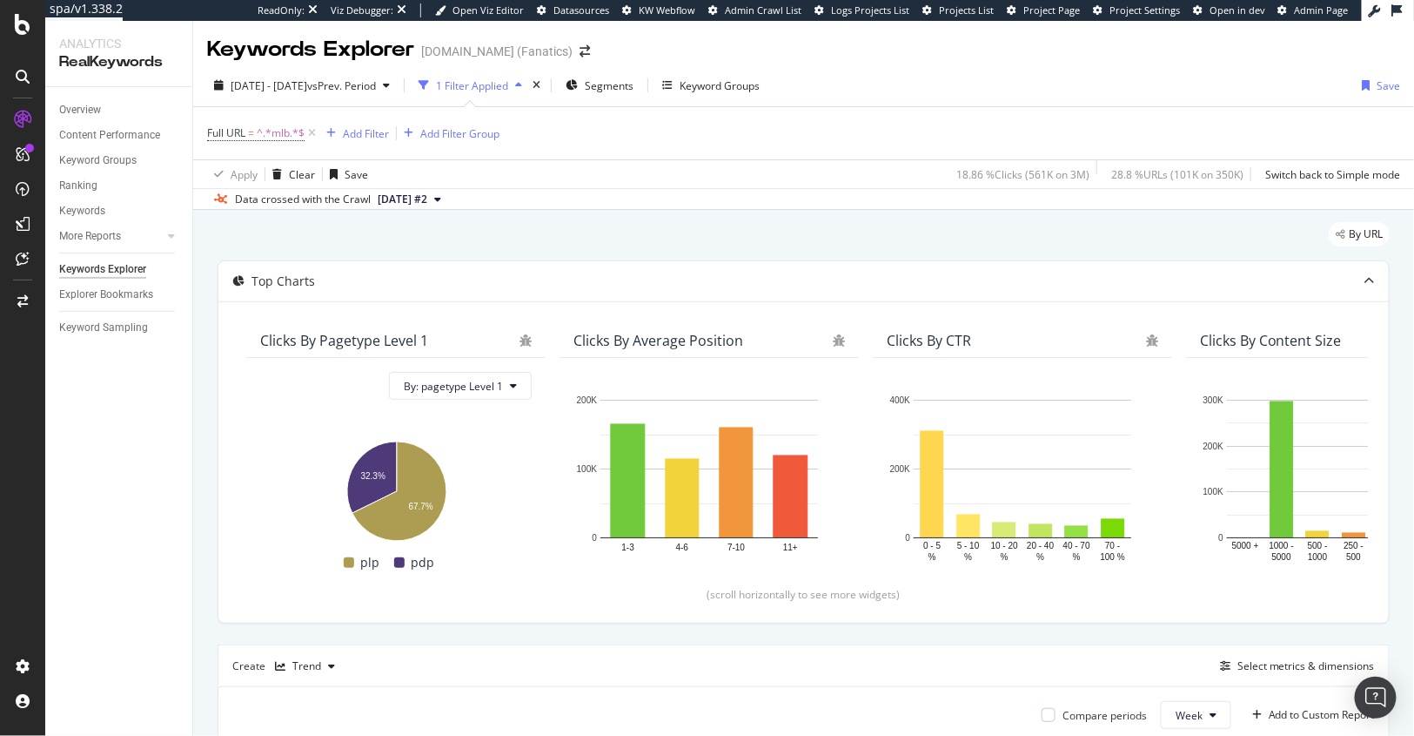
scroll to position [0, 1510]
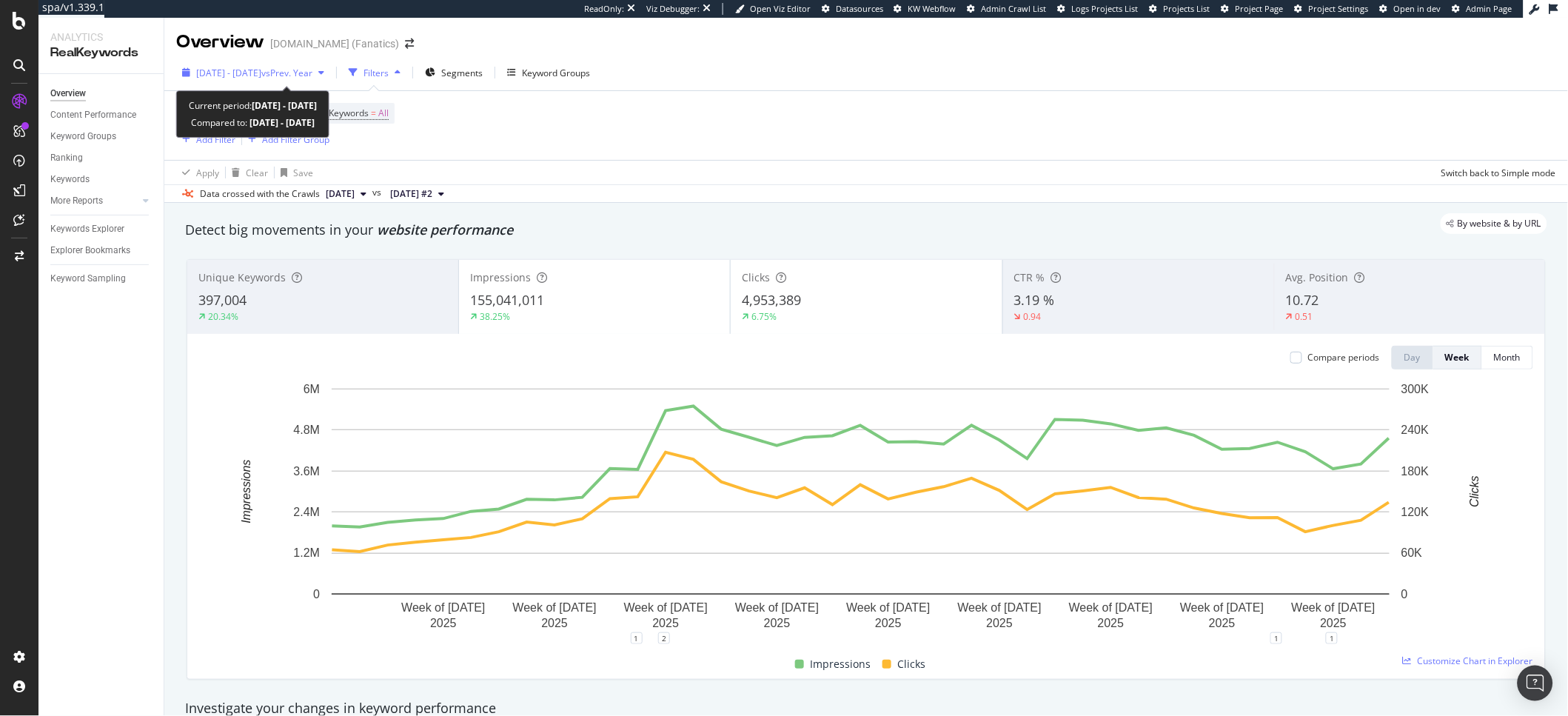
click at [253, 81] on div "2024 Dec. 30th - 2025 Sep. 28th vs Prev. Year" at bounding box center [253, 72] width 154 height 22
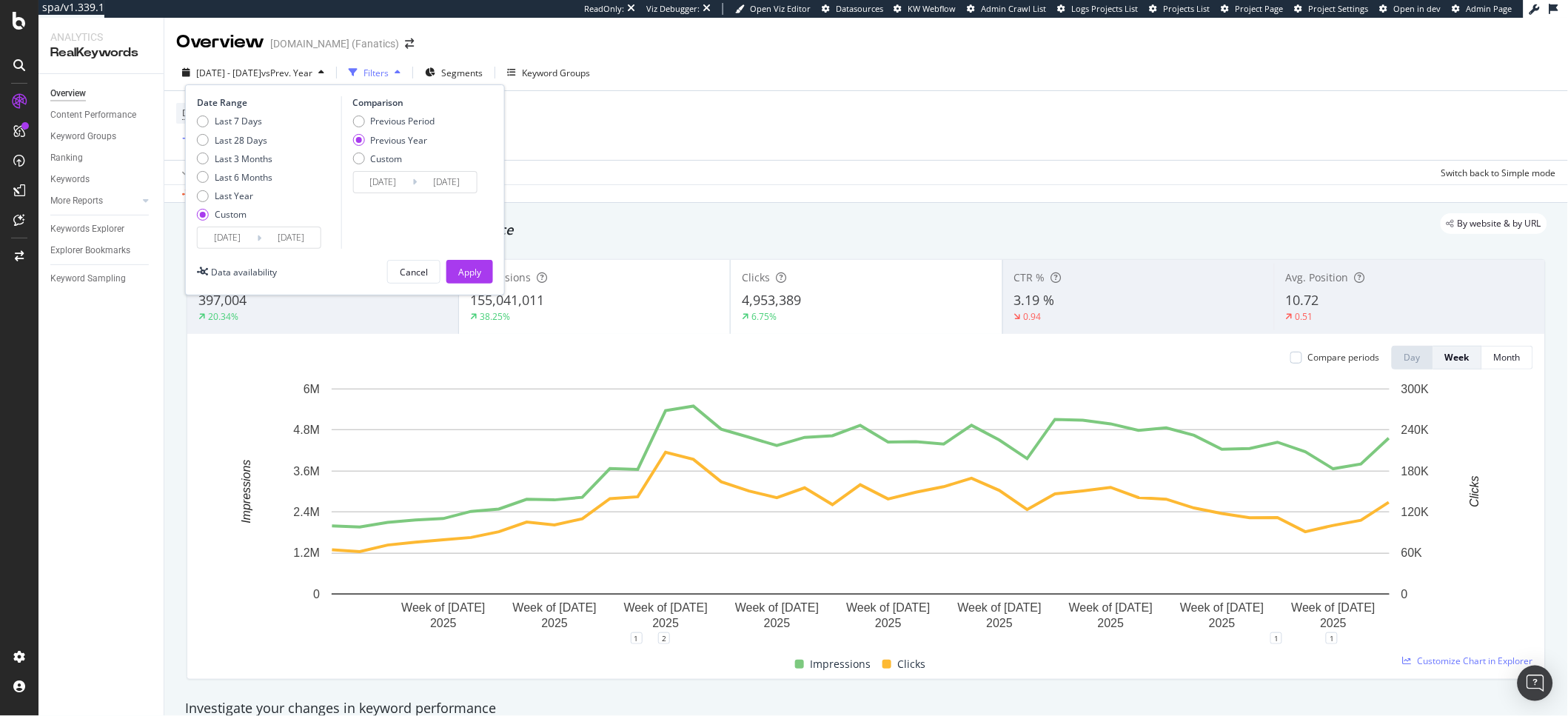
click at [249, 237] on input "2024/12/30" at bounding box center [227, 237] width 60 height 20
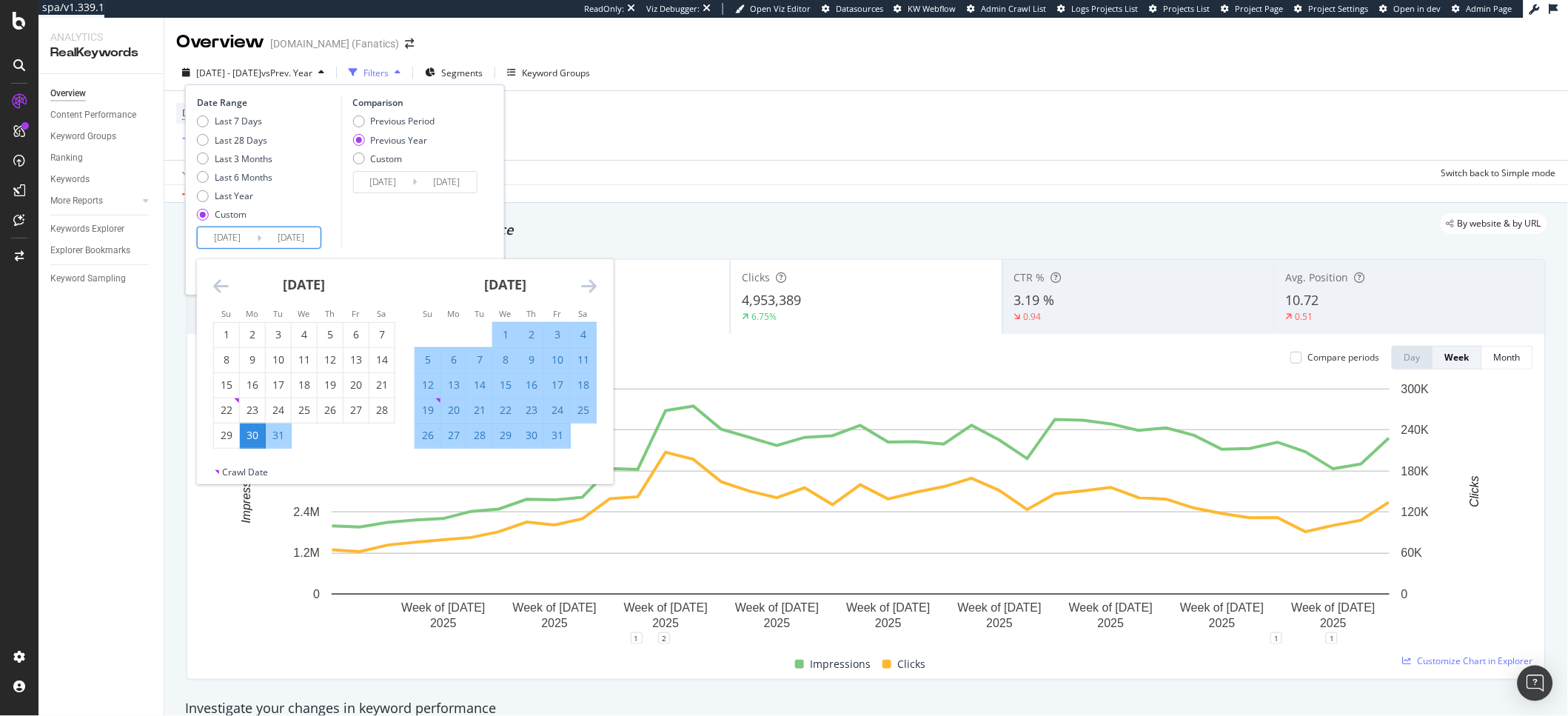
click at [568, 281] on div "January 2025" at bounding box center [505, 291] width 182 height 63
click at [591, 285] on icon "Move forward to switch to the next month." at bounding box center [588, 286] width 15 height 18
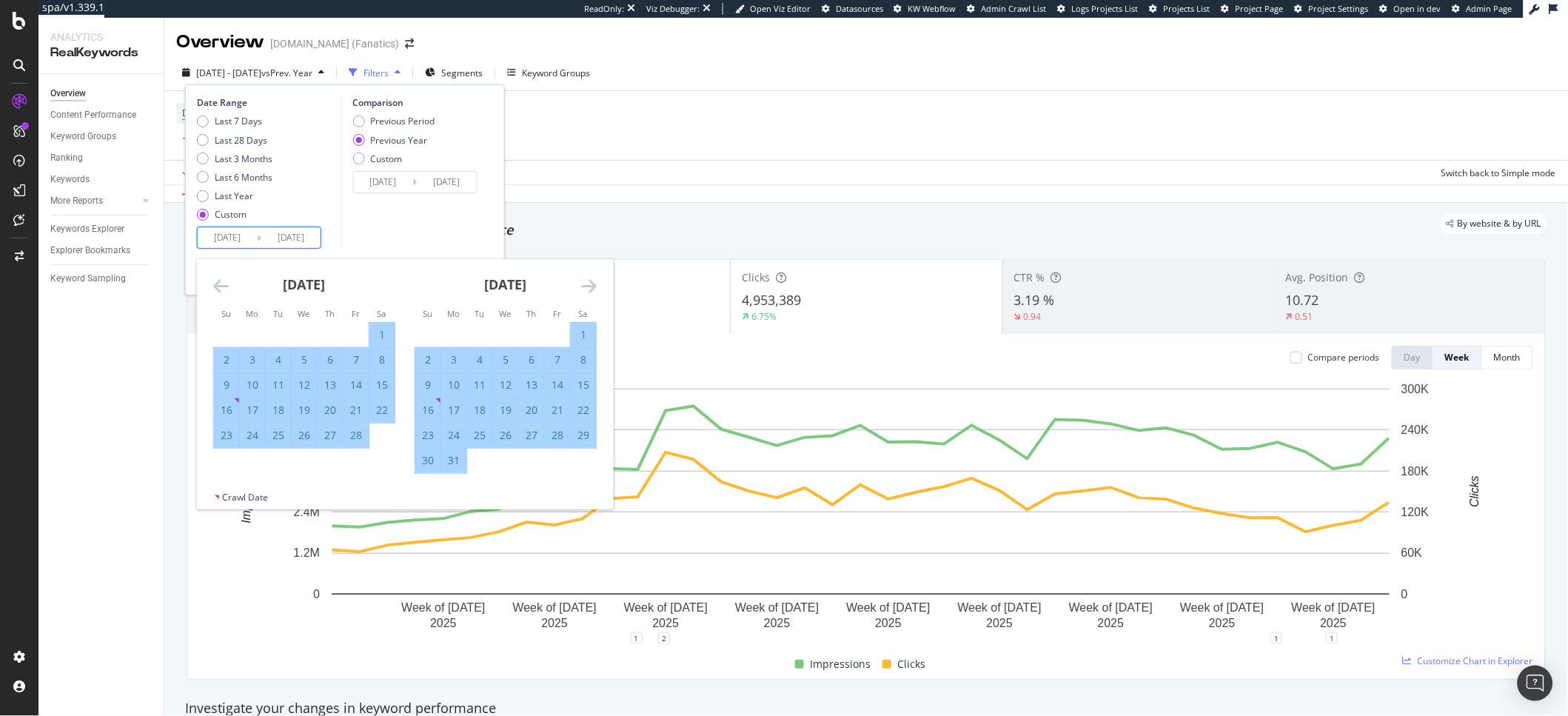
click at [591, 285] on icon "Move forward to switch to the next month." at bounding box center [588, 286] width 15 height 18
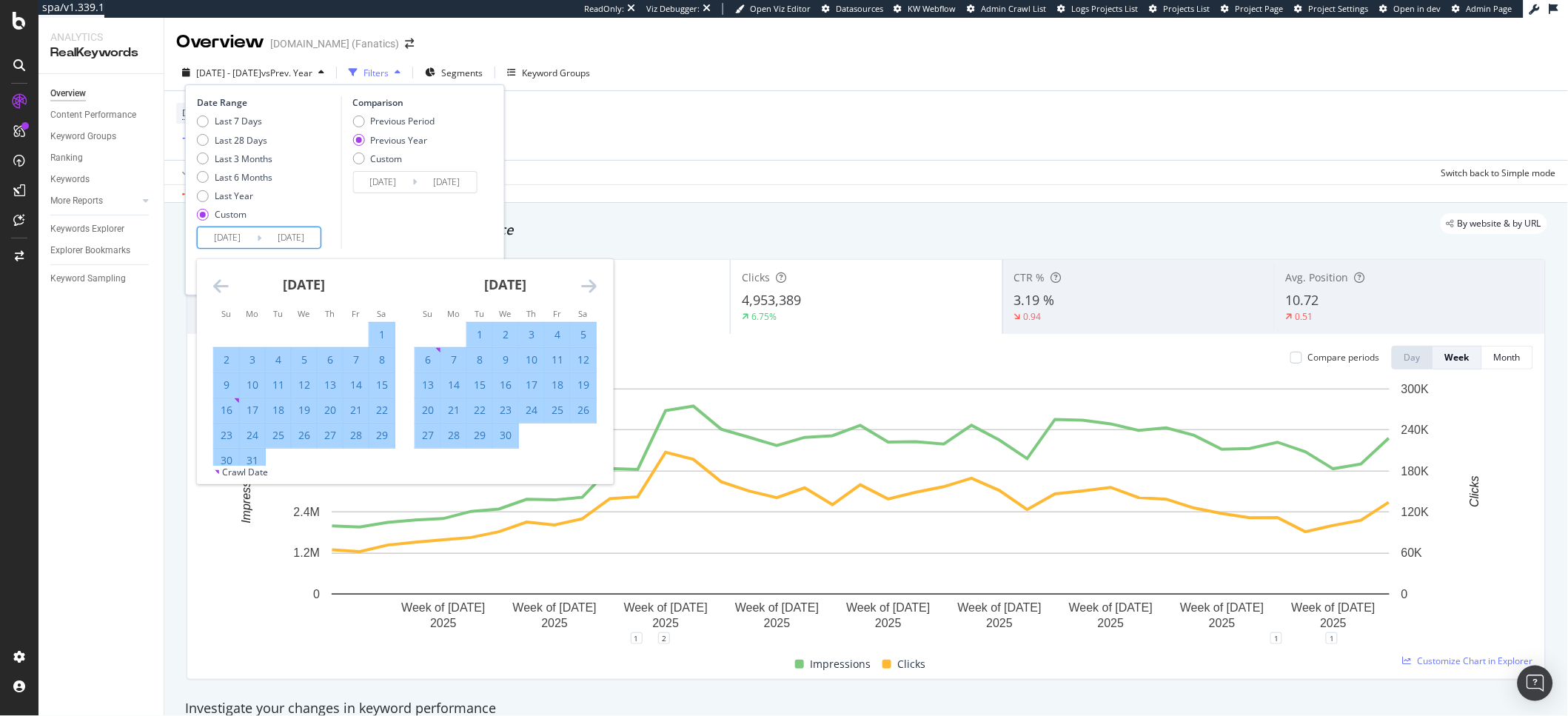
click at [259, 411] on div "17" at bounding box center [253, 410] width 26 height 14
type input "2025/03/17"
type input "2024/03/18"
click at [453, 236] on div "Comparison Previous Period Previous Year Custom 2024/03/18 Navigate forward to …" at bounding box center [410, 172] width 140 height 152
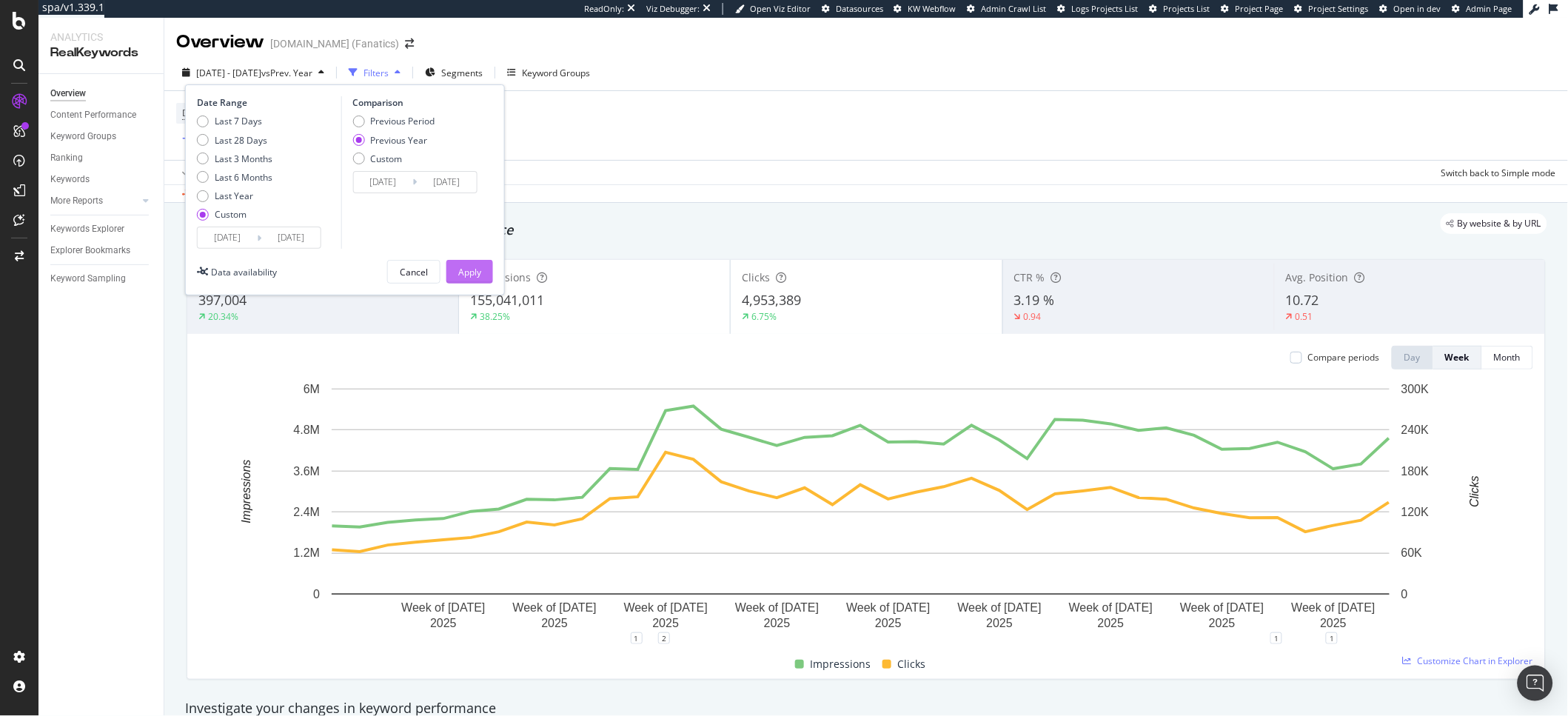
click at [487, 279] on button "Apply" at bounding box center [469, 272] width 47 height 24
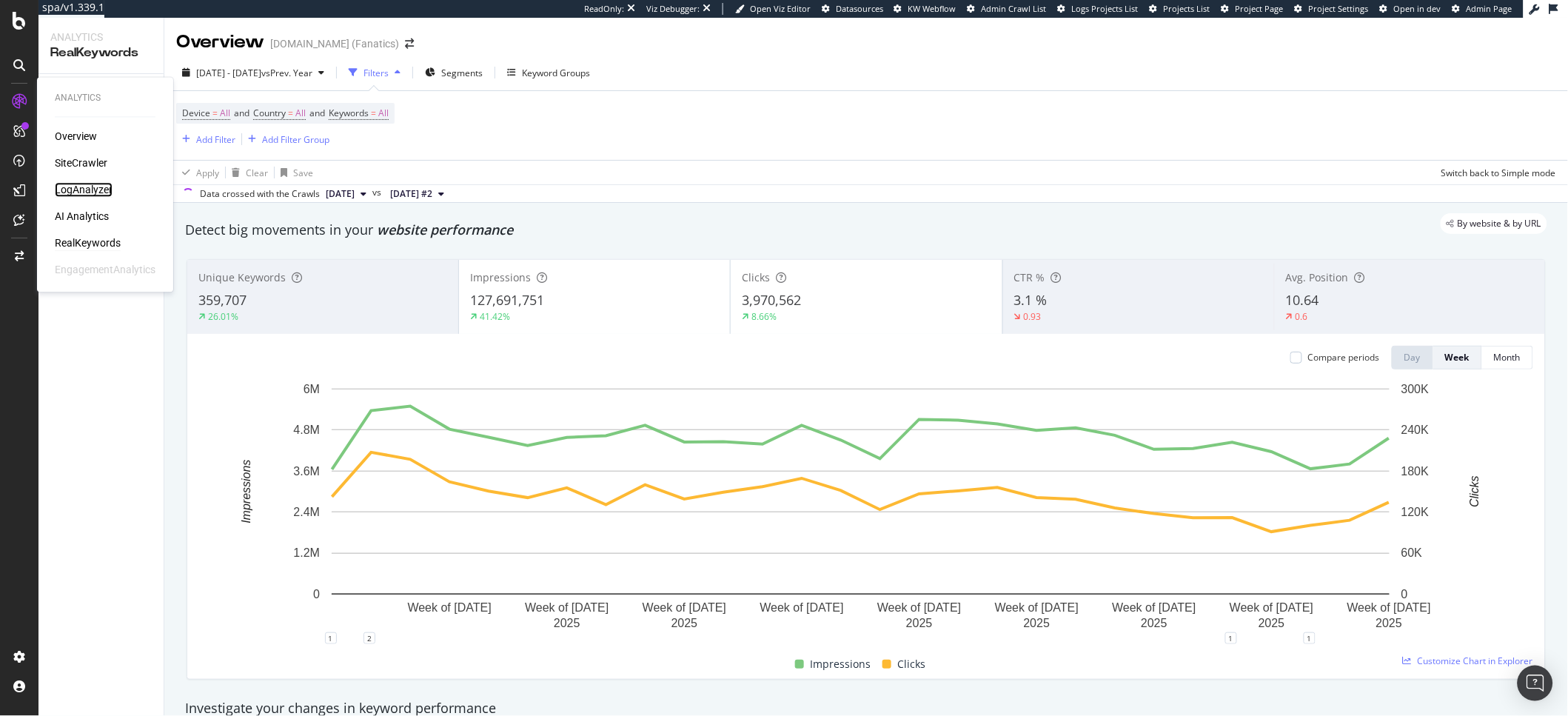
click at [82, 185] on div "LogAnalyzer" at bounding box center [83, 190] width 58 height 14
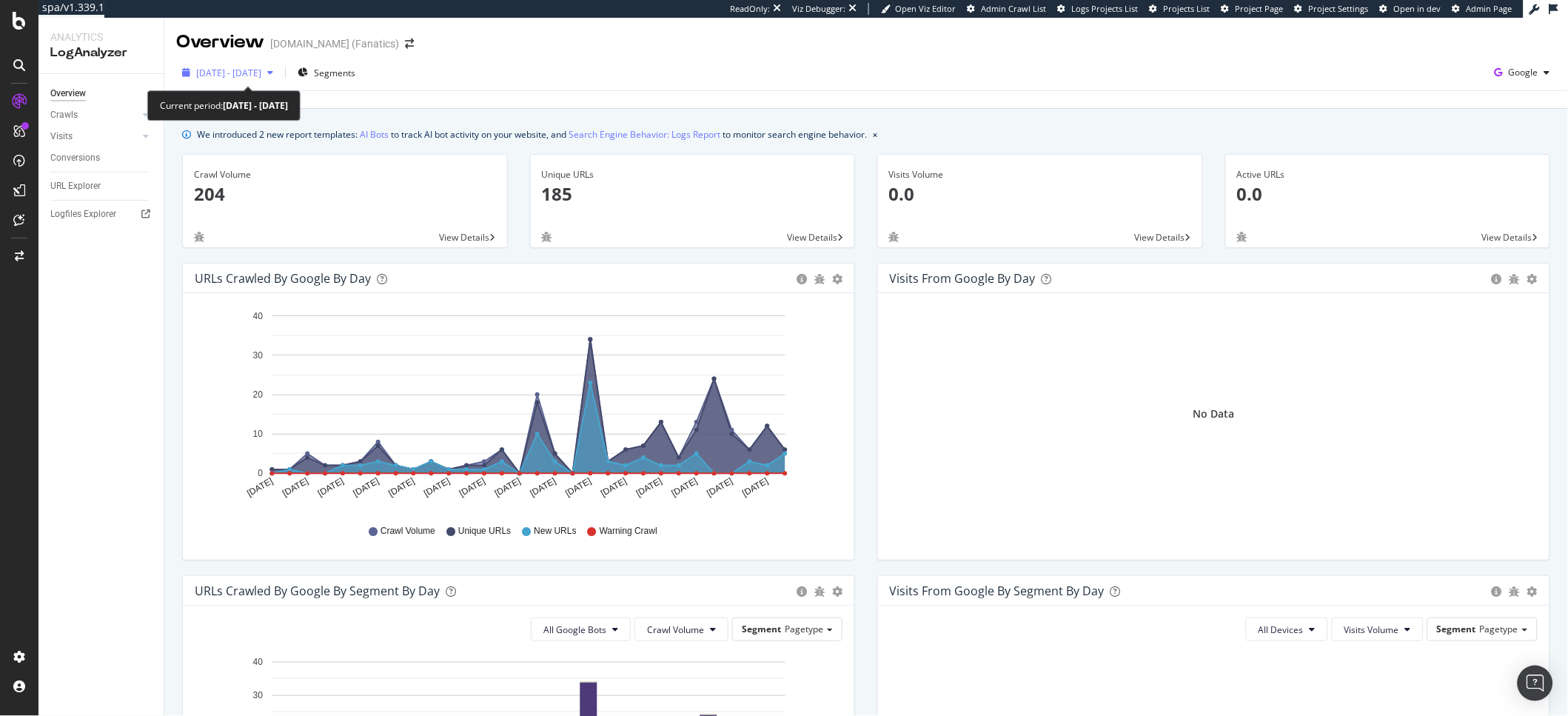
click at [236, 80] on div "[DATE] - [DATE]" at bounding box center [227, 72] width 103 height 22
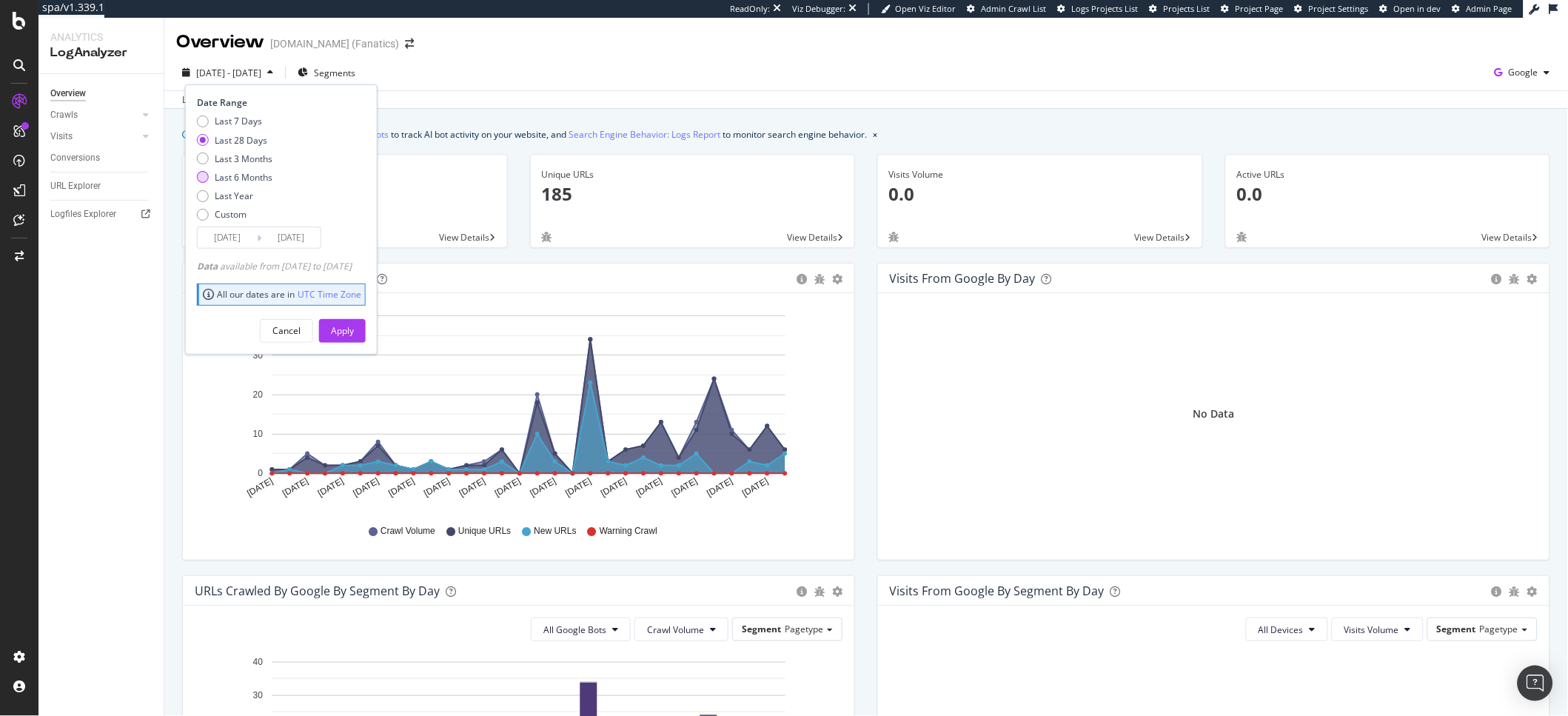
click at [239, 180] on div "Last 6 Months" at bounding box center [243, 177] width 58 height 13
type input "[DATE]"
click at [354, 326] on div "Apply" at bounding box center [342, 330] width 23 height 13
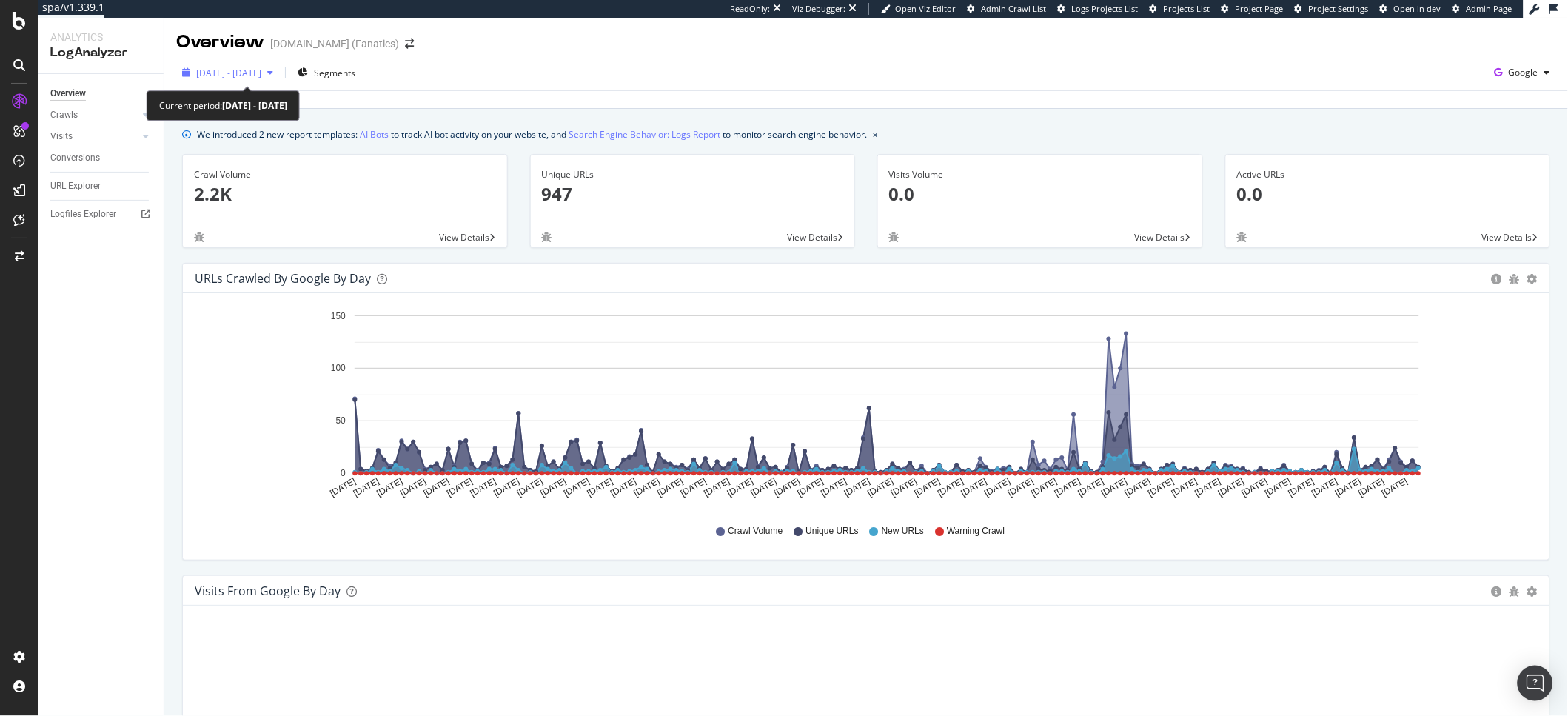
click at [236, 67] on span "[DATE] - [DATE]" at bounding box center [229, 72] width 65 height 13
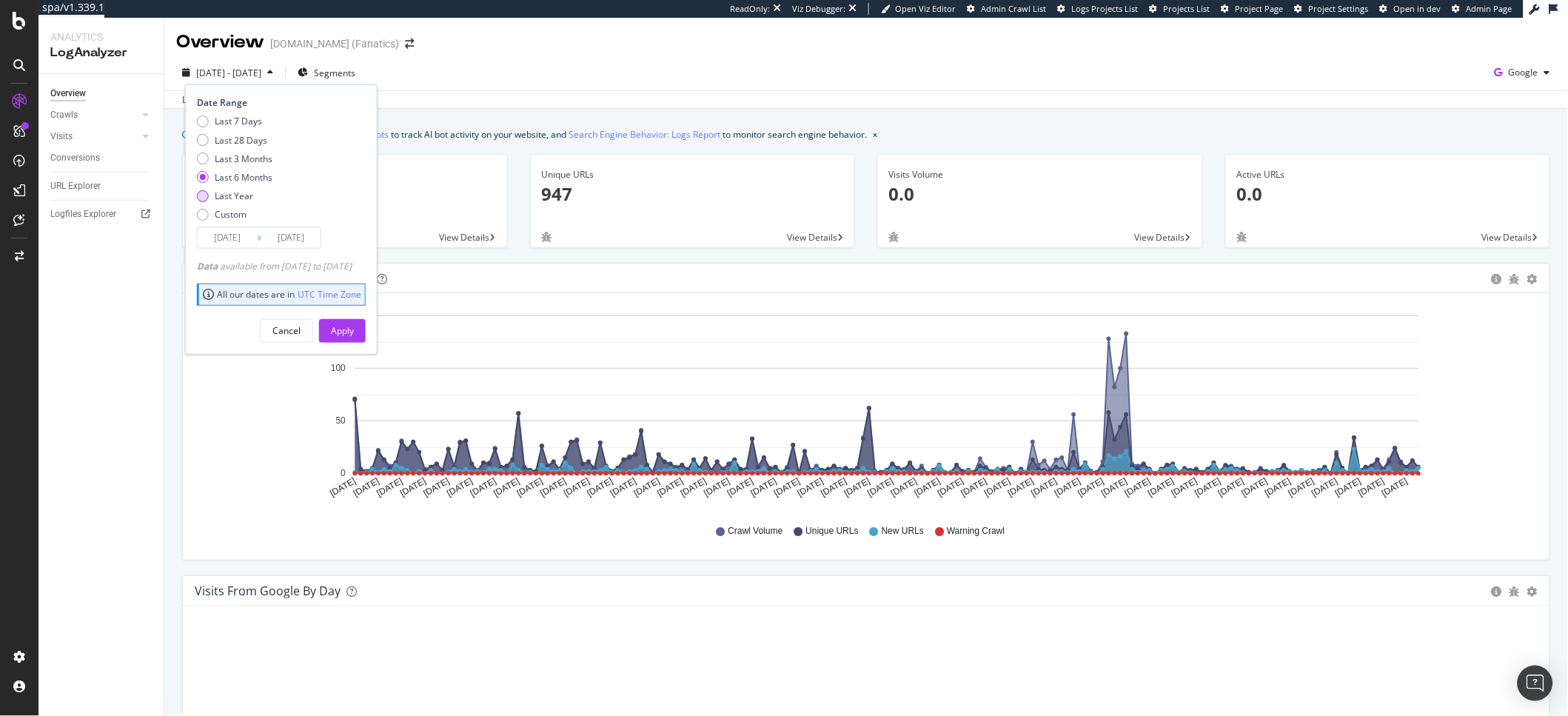
click at [225, 196] on div "Last Year" at bounding box center [233, 196] width 38 height 13
type input "[DATE]"
click at [366, 337] on button "Apply" at bounding box center [342, 331] width 47 height 24
